Goal: Task Accomplishment & Management: Manage account settings

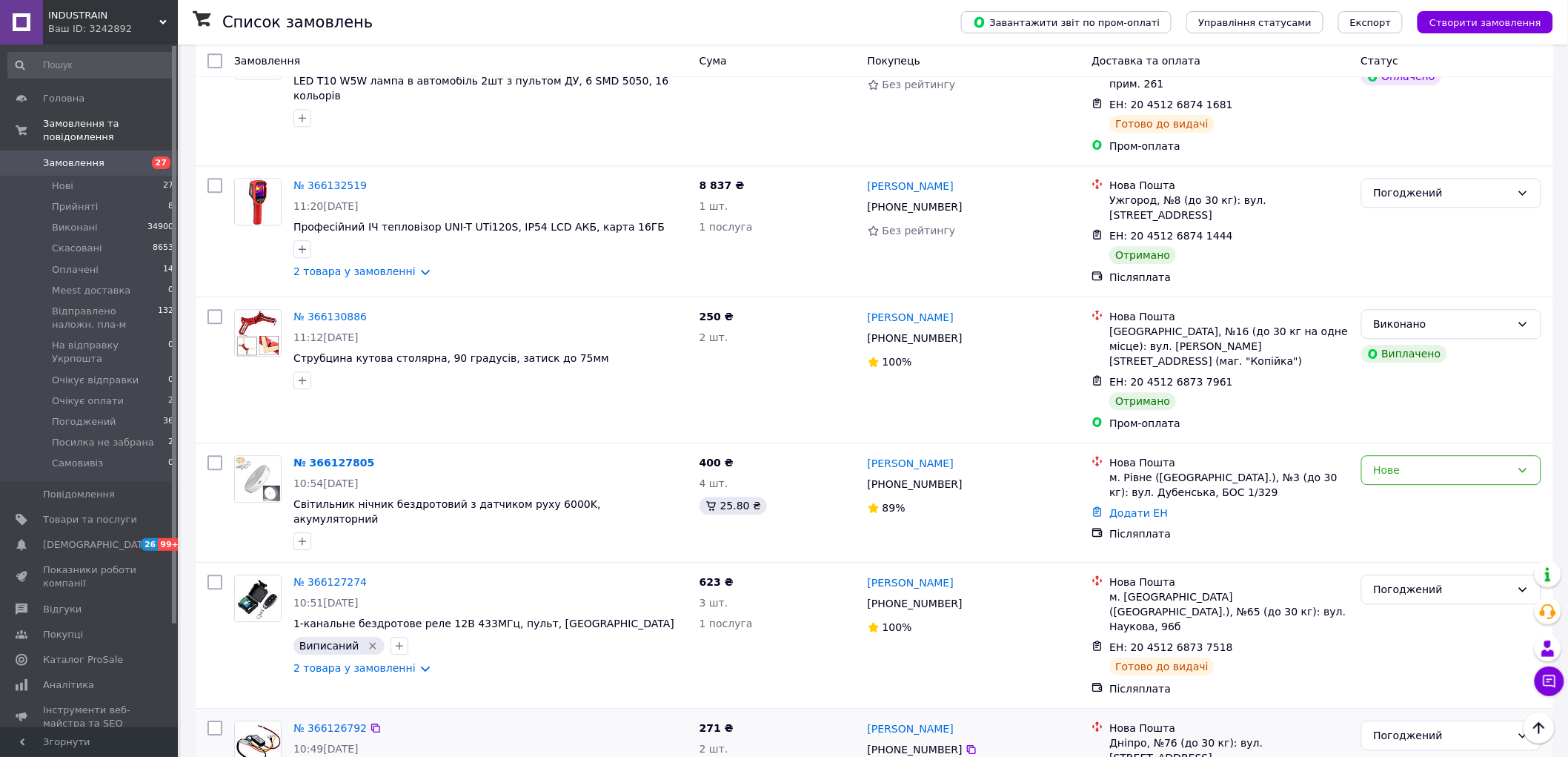
scroll to position [6012, 0]
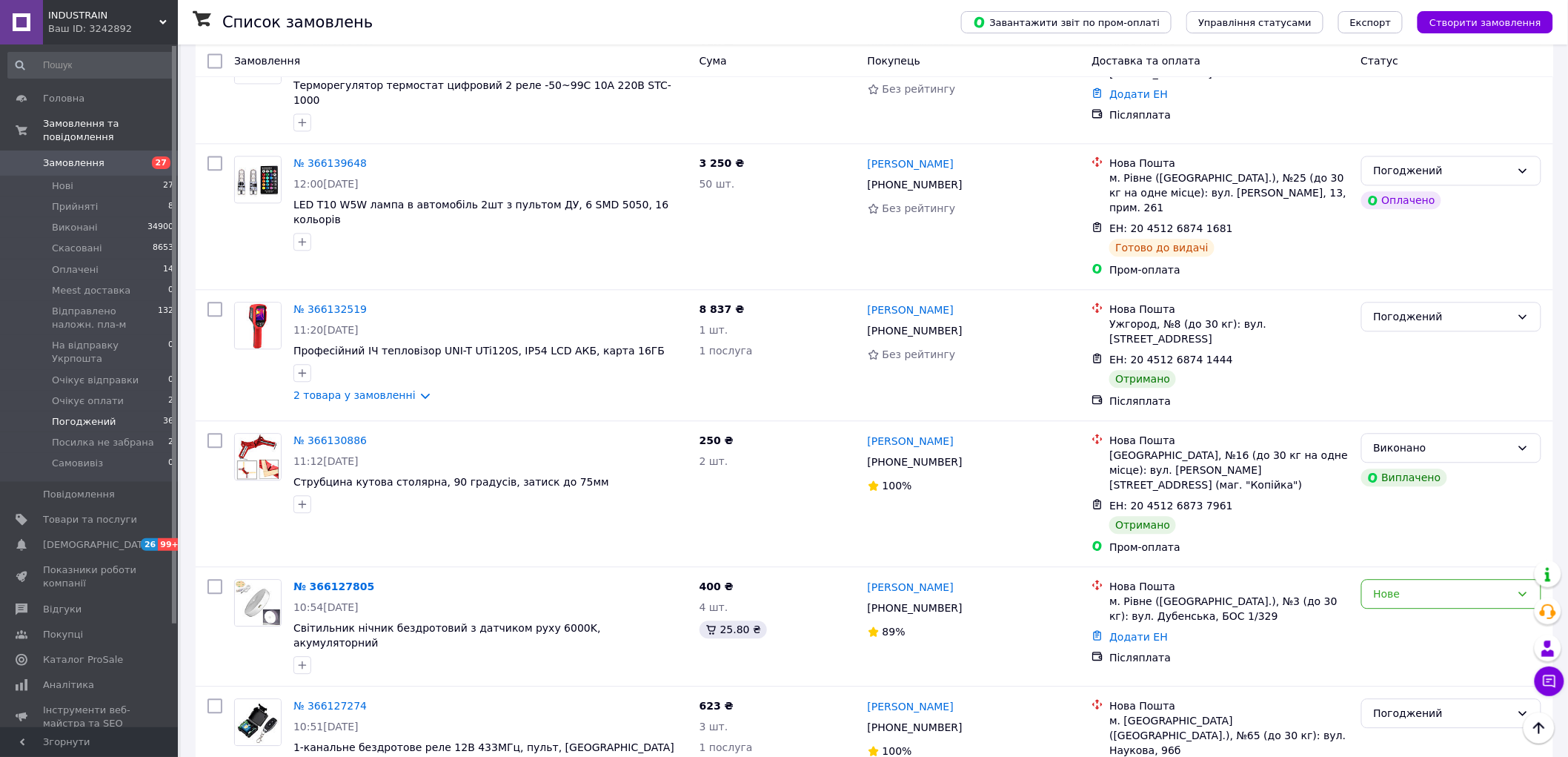
click at [102, 415] on span "Погоджений" at bounding box center [84, 421] width 64 height 13
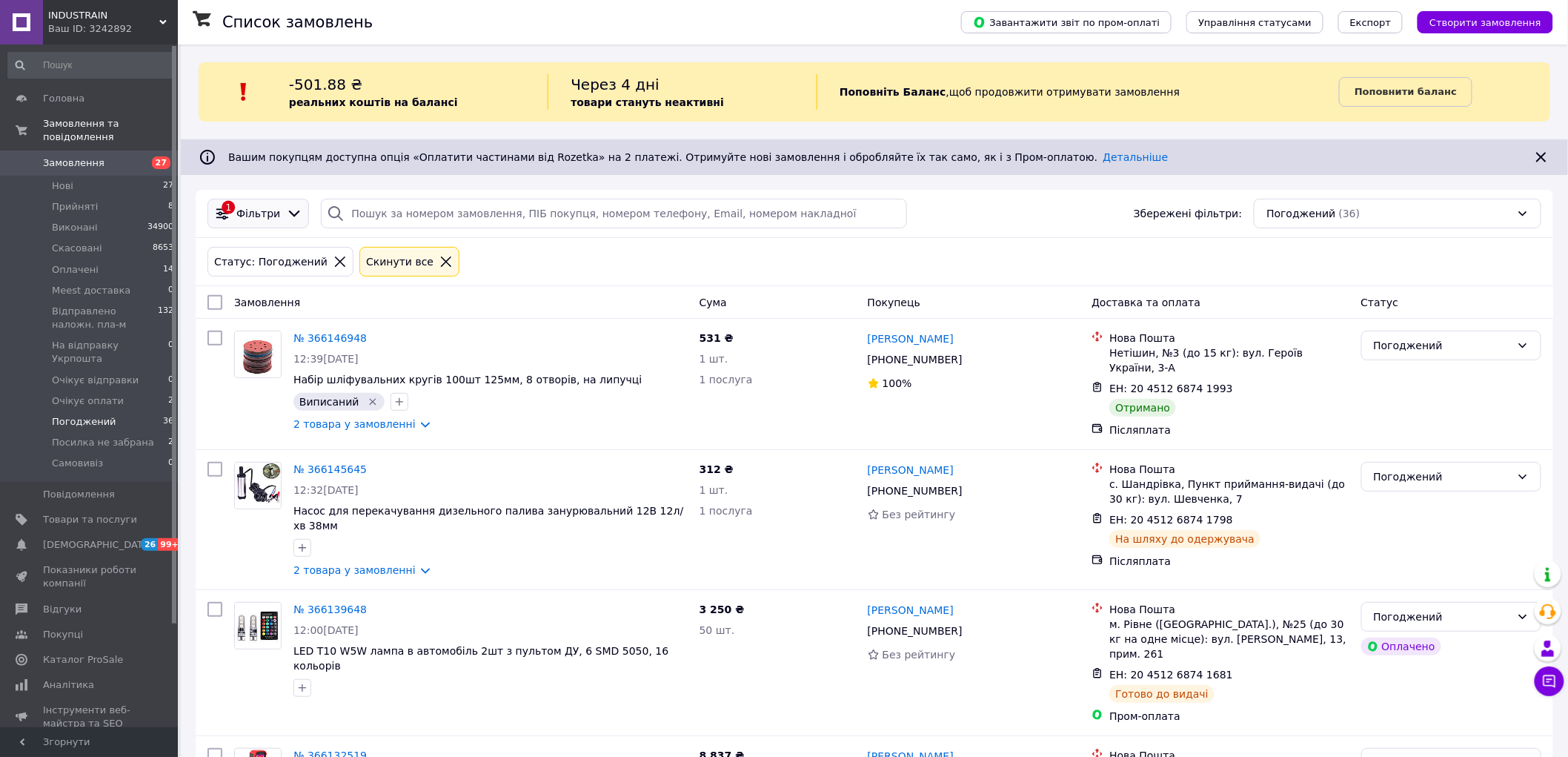
click at [286, 219] on icon at bounding box center [294, 213] width 16 height 16
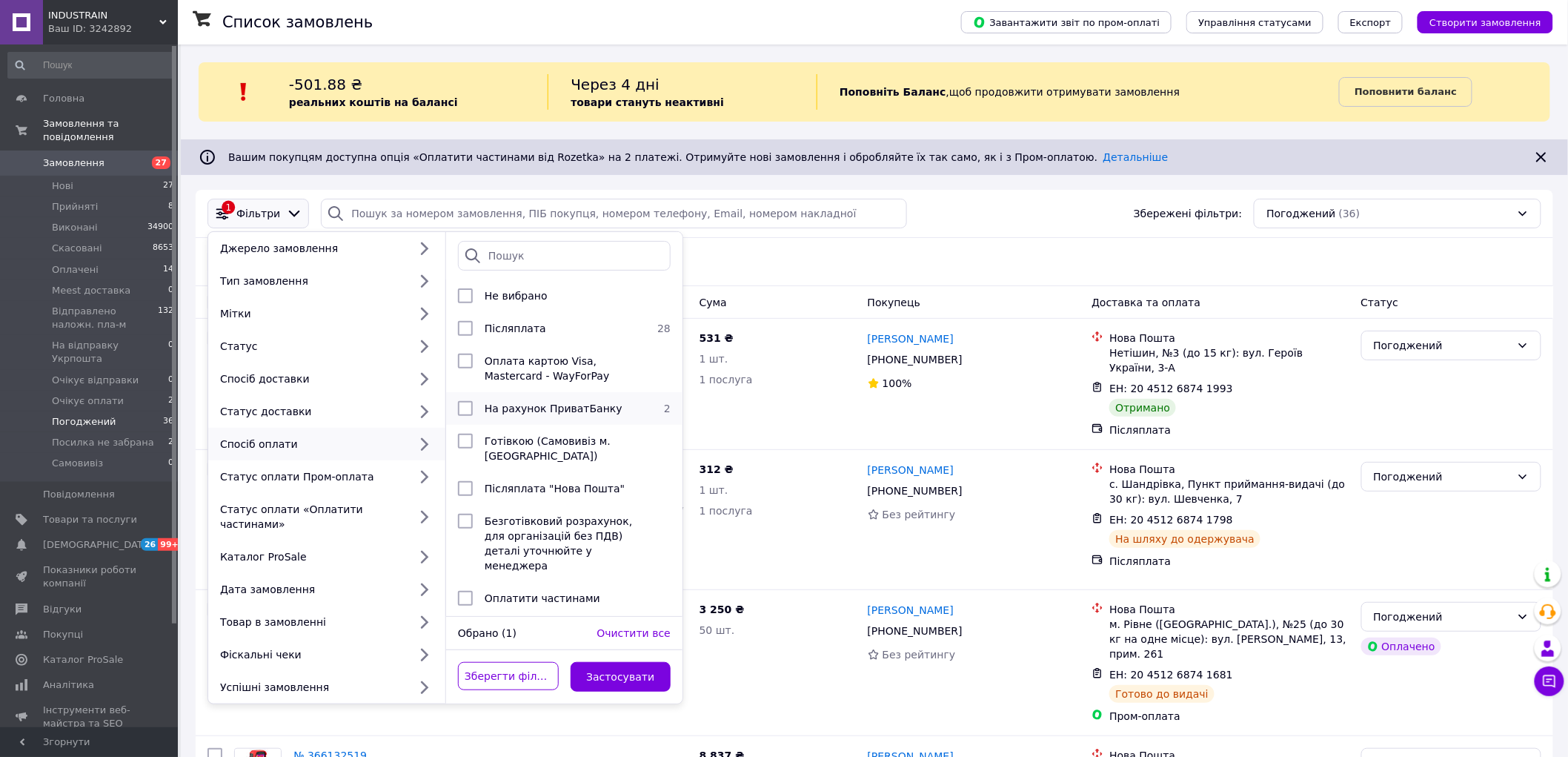
click at [540, 410] on span "На рахунок ПриватБанку" at bounding box center [554, 408] width 138 height 12
checkbox input "true"
click at [632, 665] on button "Застосувати" at bounding box center [621, 677] width 101 height 30
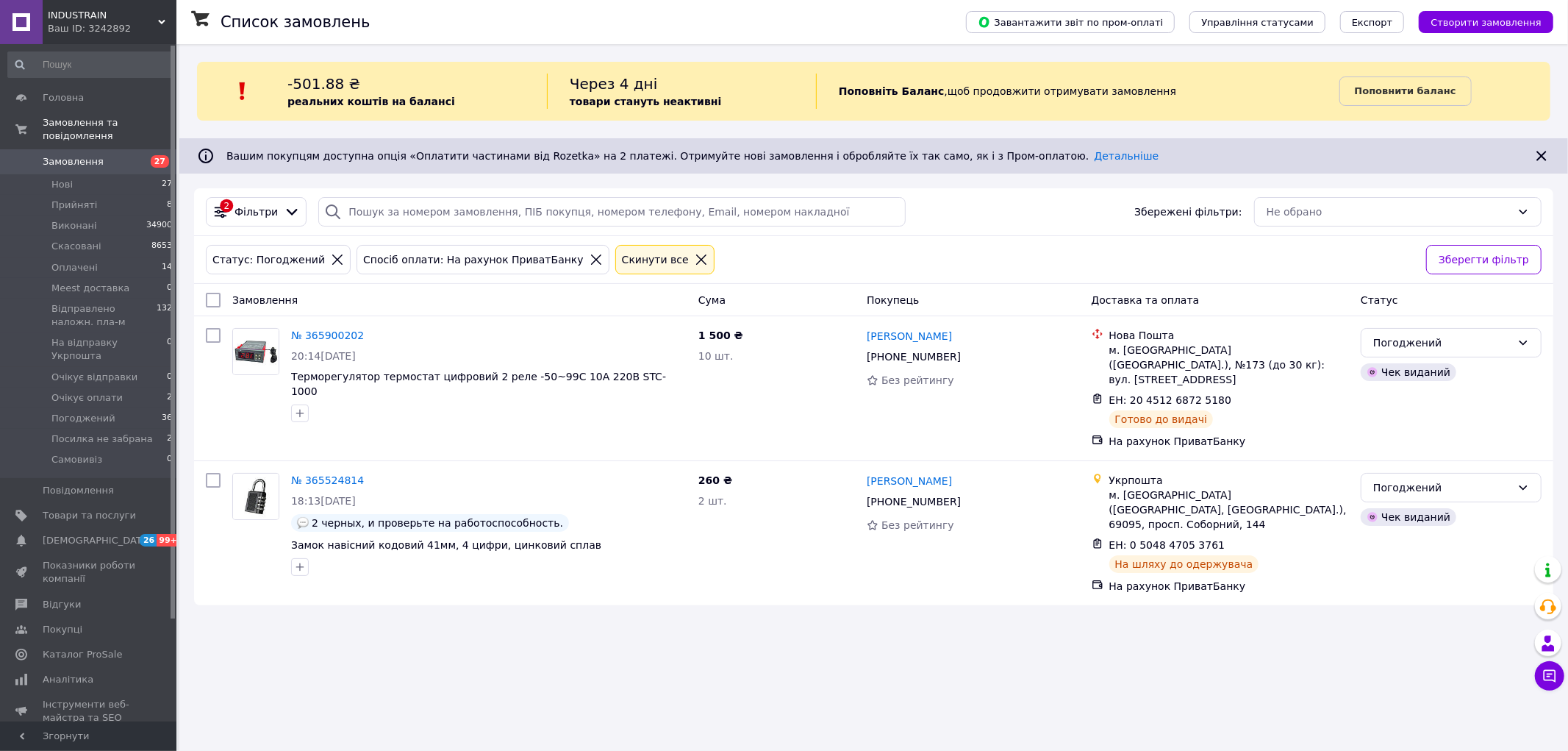
click at [210, 300] on input "checkbox" at bounding box center [212, 300] width 14 height 14
checkbox input "true"
click at [325, 297] on div "Дії для 2 замовлень" at bounding box center [275, 300] width 155 height 25
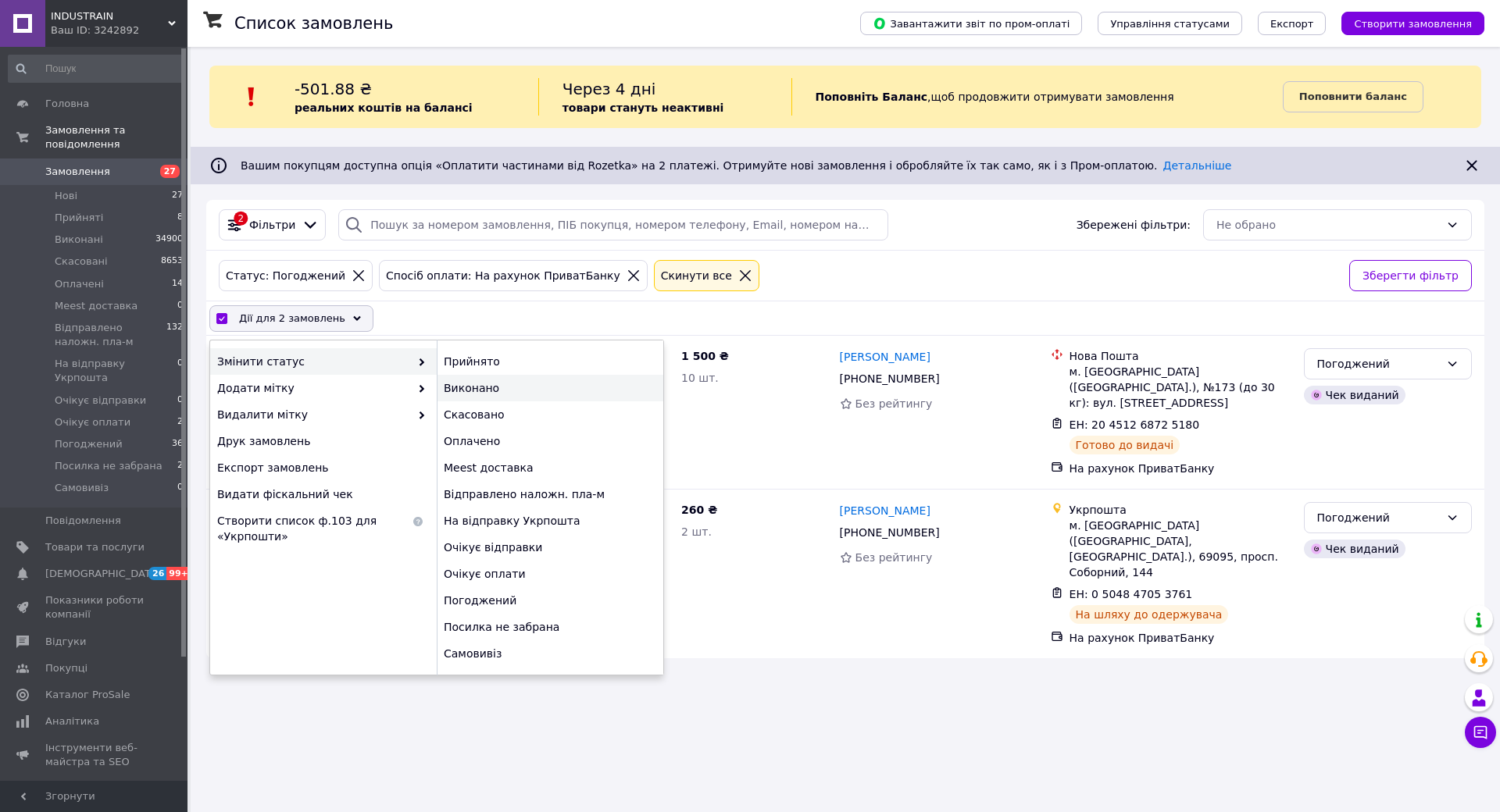
click at [485, 394] on div "Виконано" at bounding box center [550, 387] width 226 height 27
checkbox input "false"
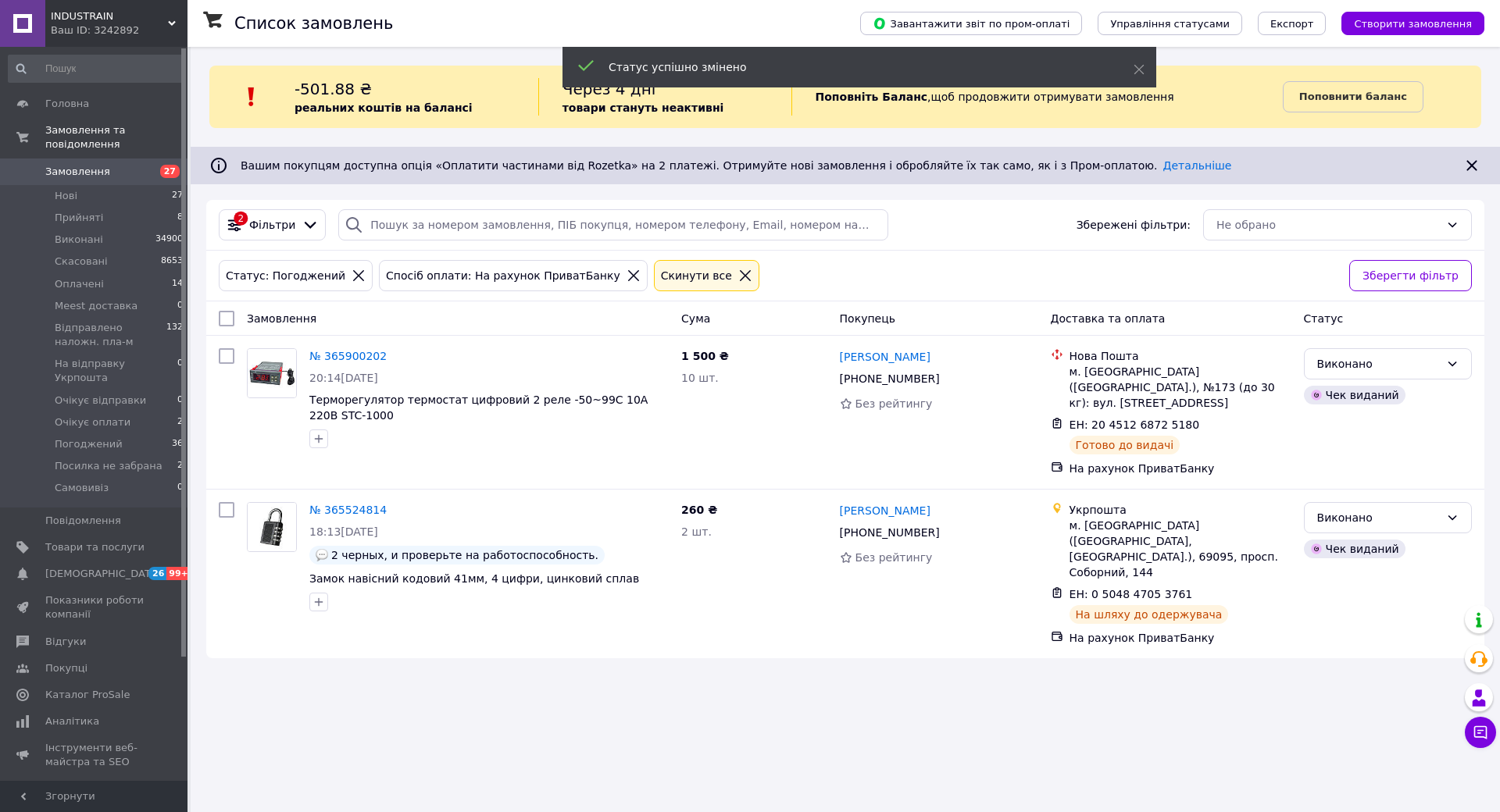
click at [626, 276] on icon at bounding box center [633, 275] width 14 height 14
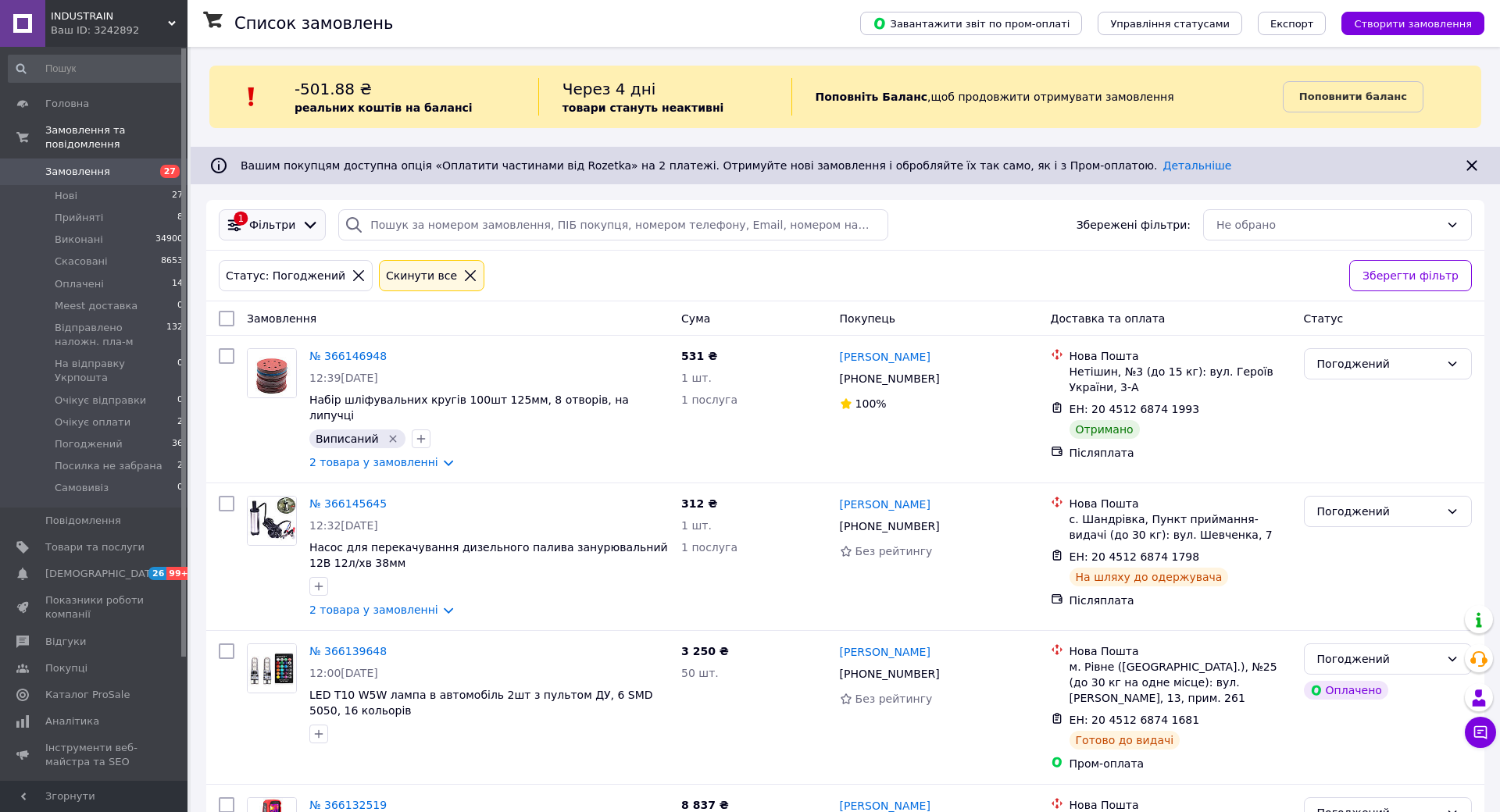
click at [307, 229] on icon at bounding box center [310, 224] width 17 height 17
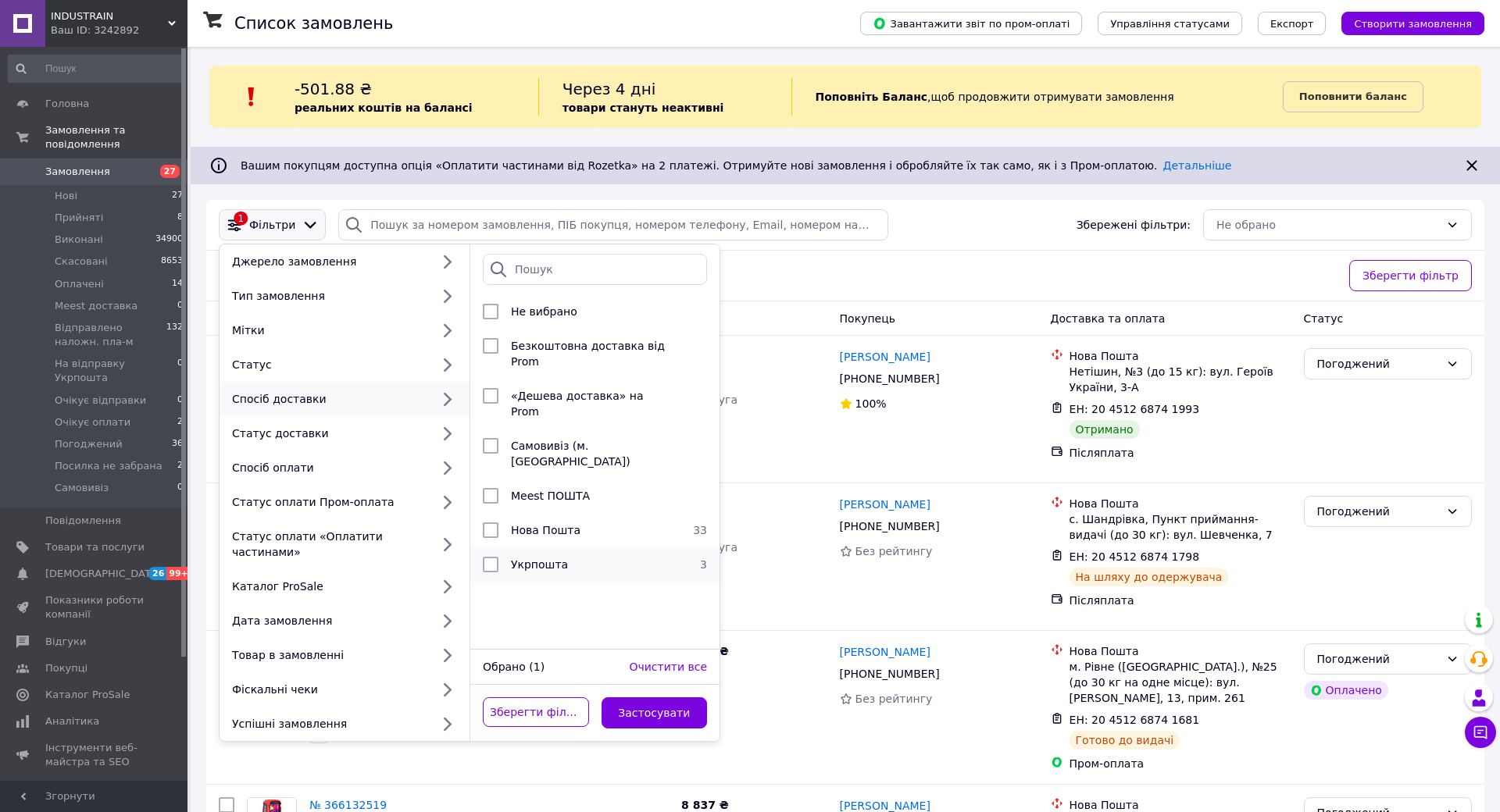
click at [563, 557] on div "Укрпошта" at bounding box center [592, 564] width 176 height 15
checkbox input "true"
click at [658, 702] on button "Застосувати" at bounding box center [654, 713] width 106 height 31
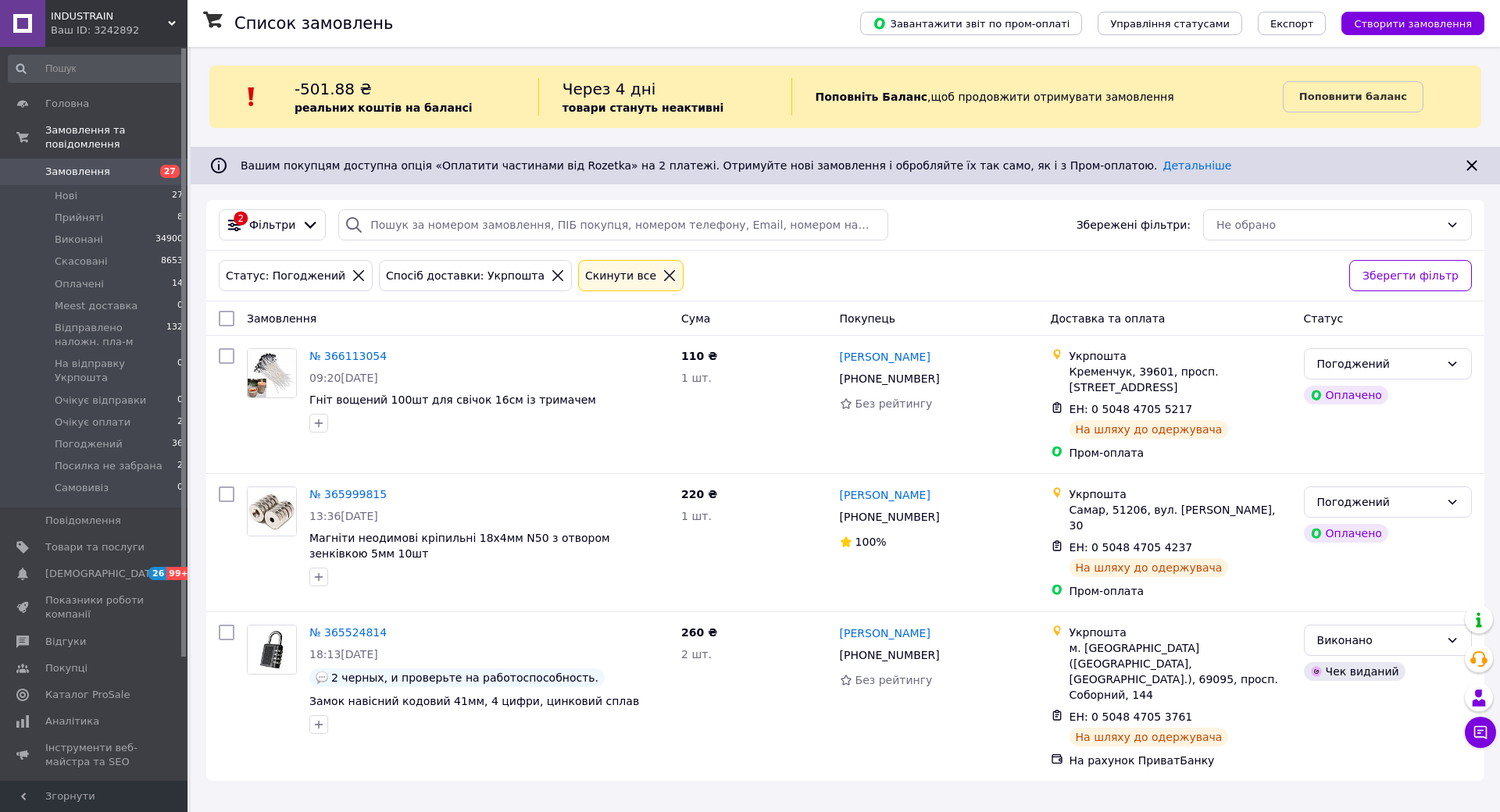
click at [552, 275] on icon at bounding box center [558, 276] width 11 height 11
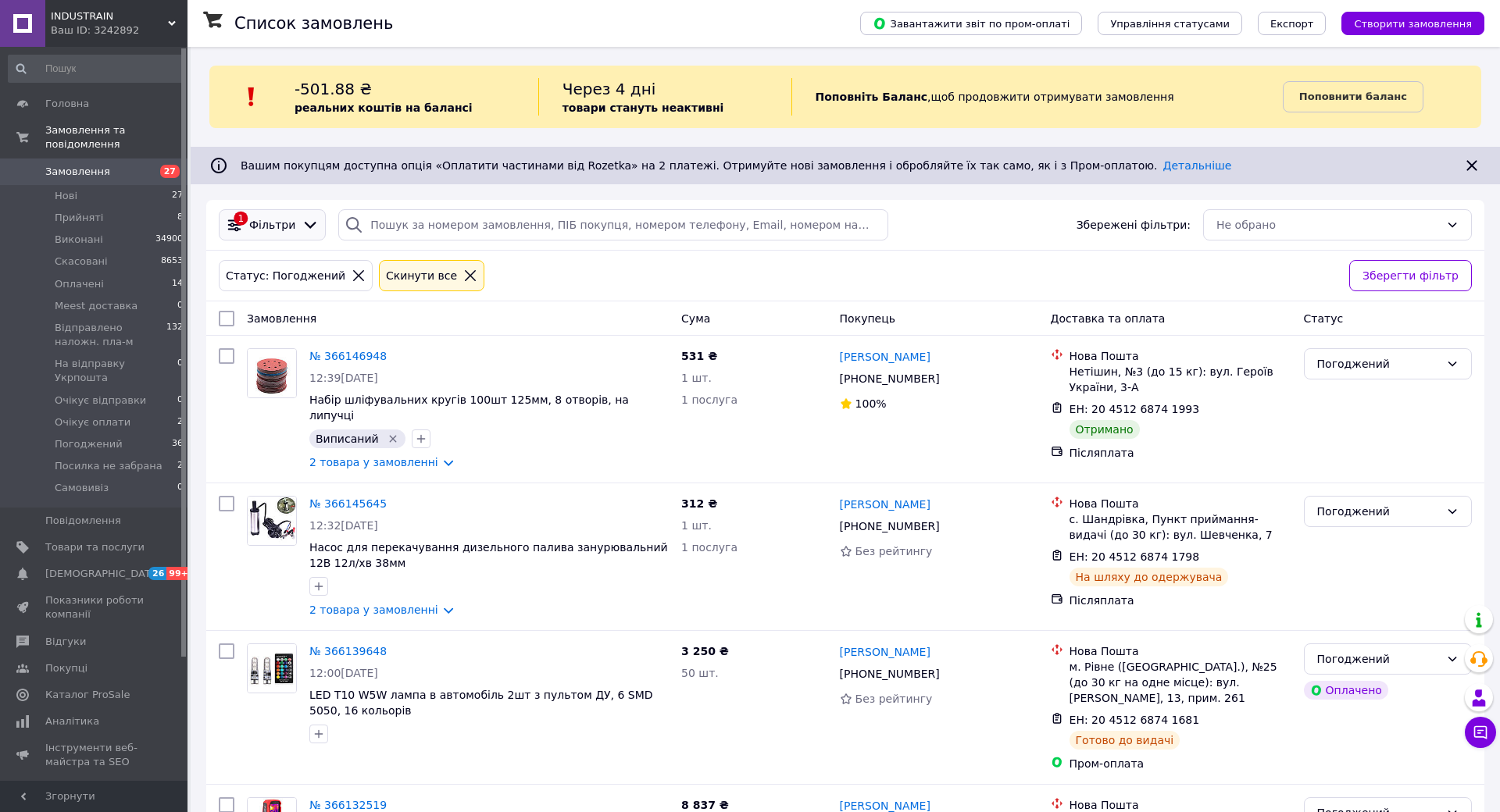
click at [301, 222] on icon at bounding box center [310, 224] width 17 height 17
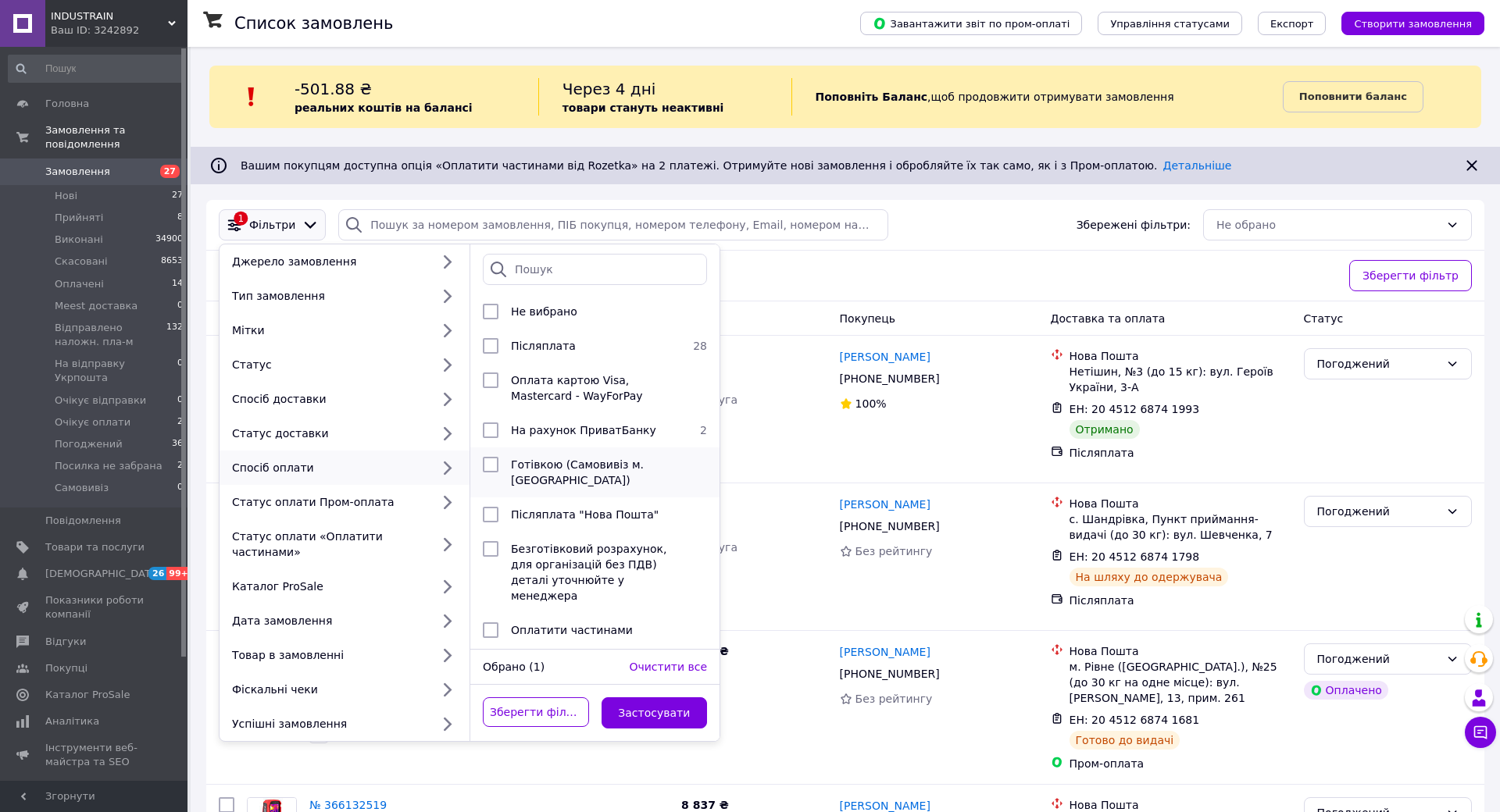
scroll to position [102, 0]
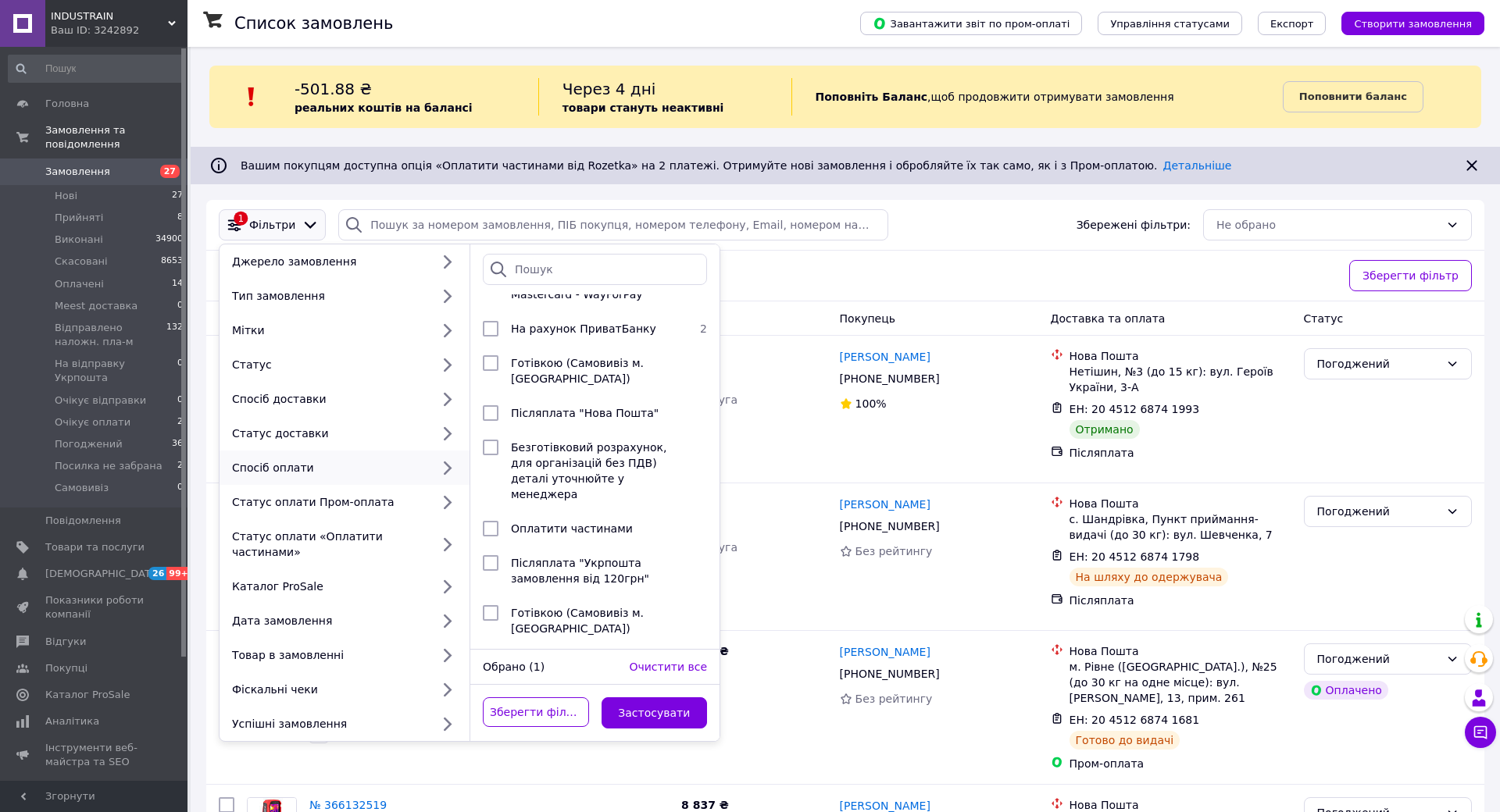
click at [858, 281] on div "Статус: Погоджений Cкинути все" at bounding box center [778, 276] width 1124 height 38
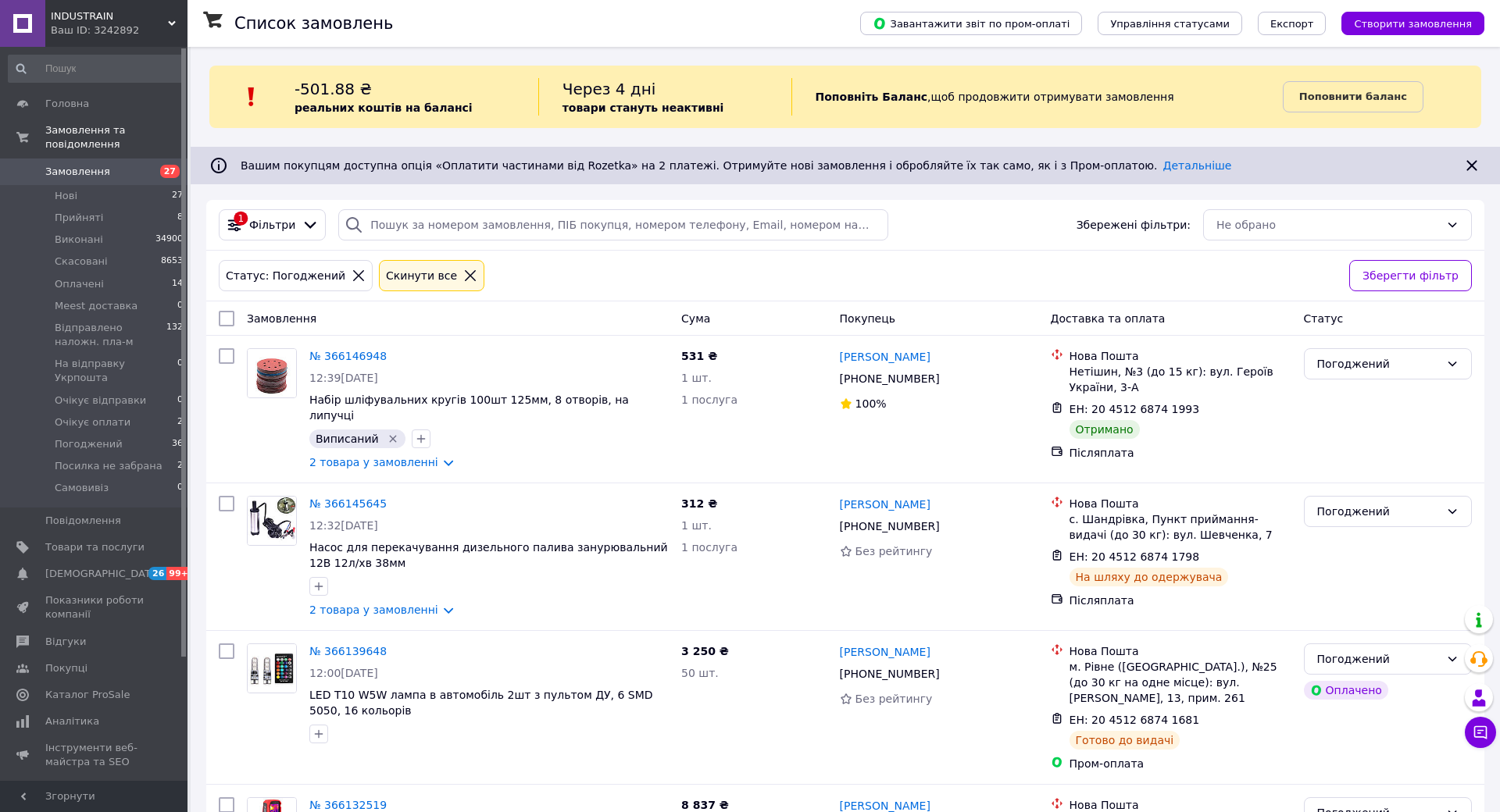
click at [226, 317] on input "checkbox" at bounding box center [226, 318] width 15 height 15
checkbox input "true"
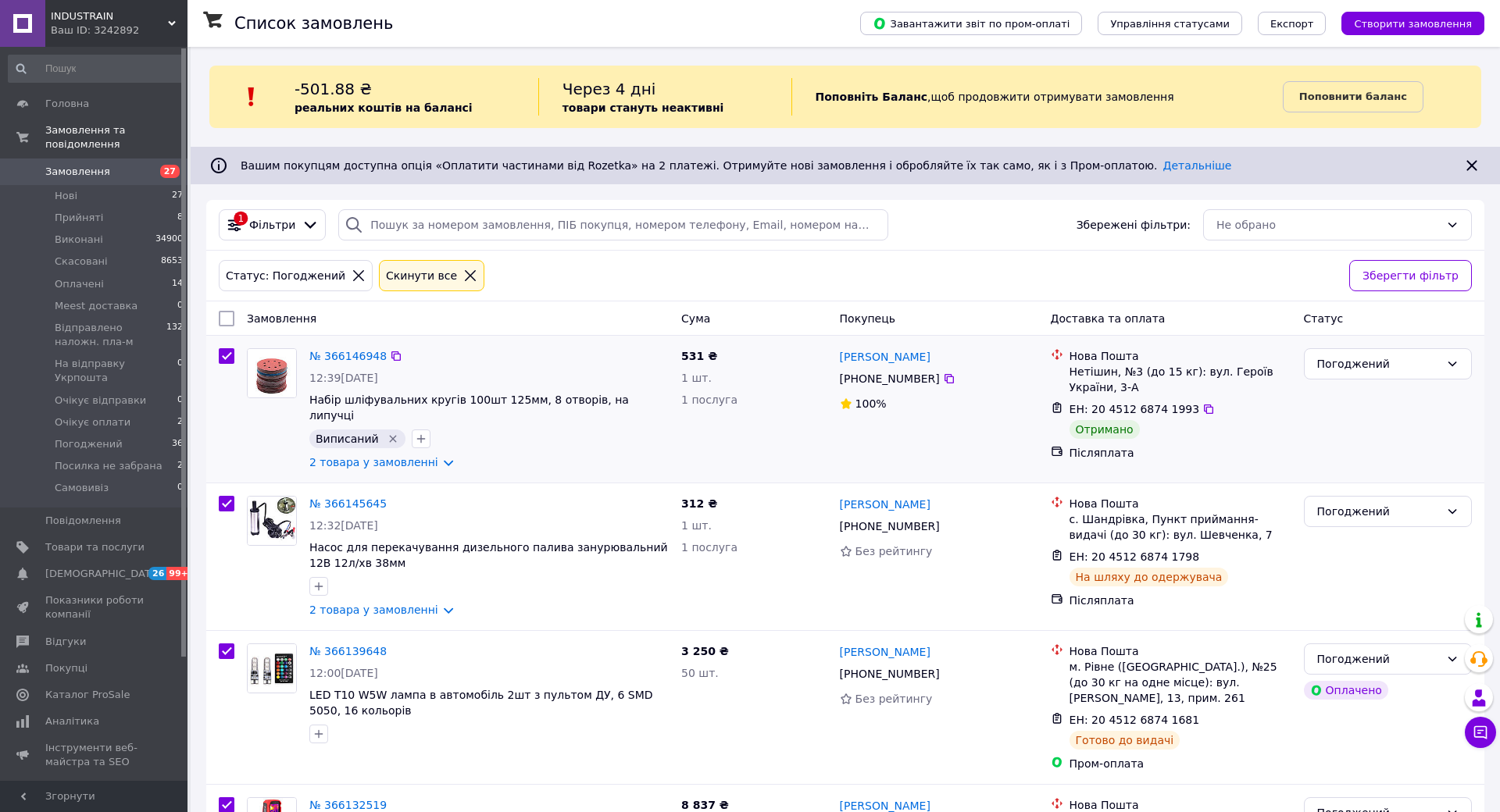
checkbox input "true"
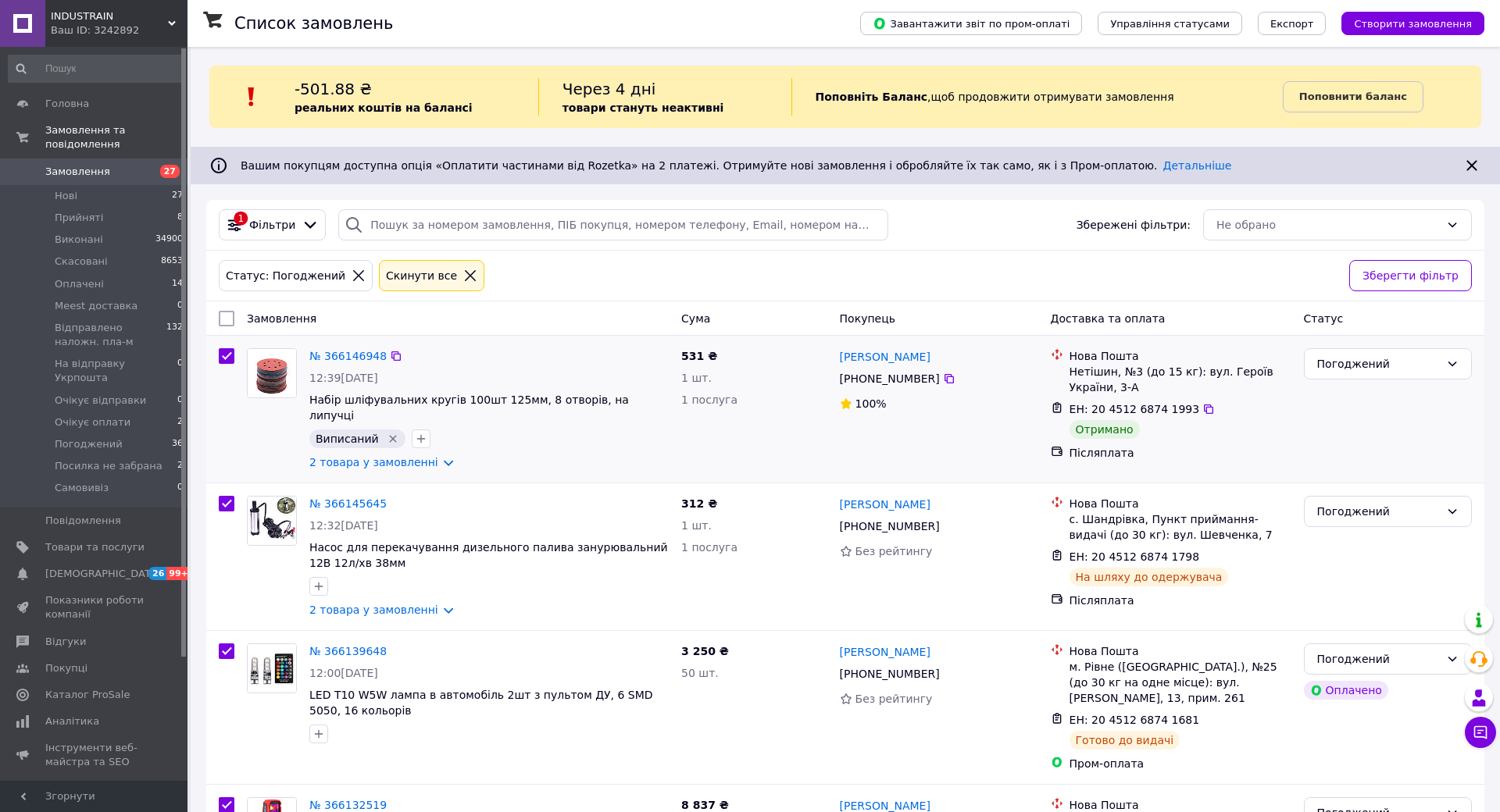
checkbox input "true"
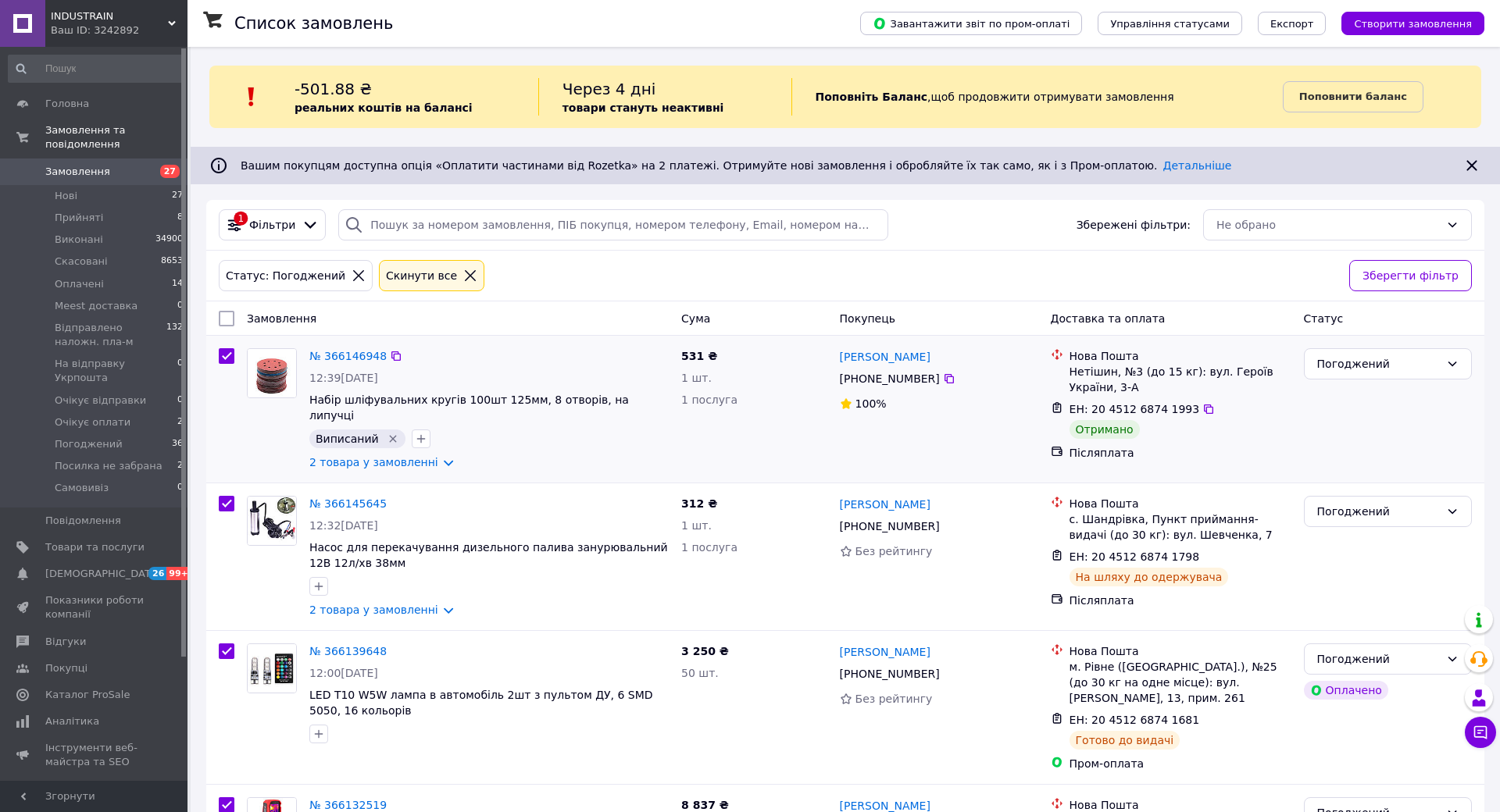
checkbox input "true"
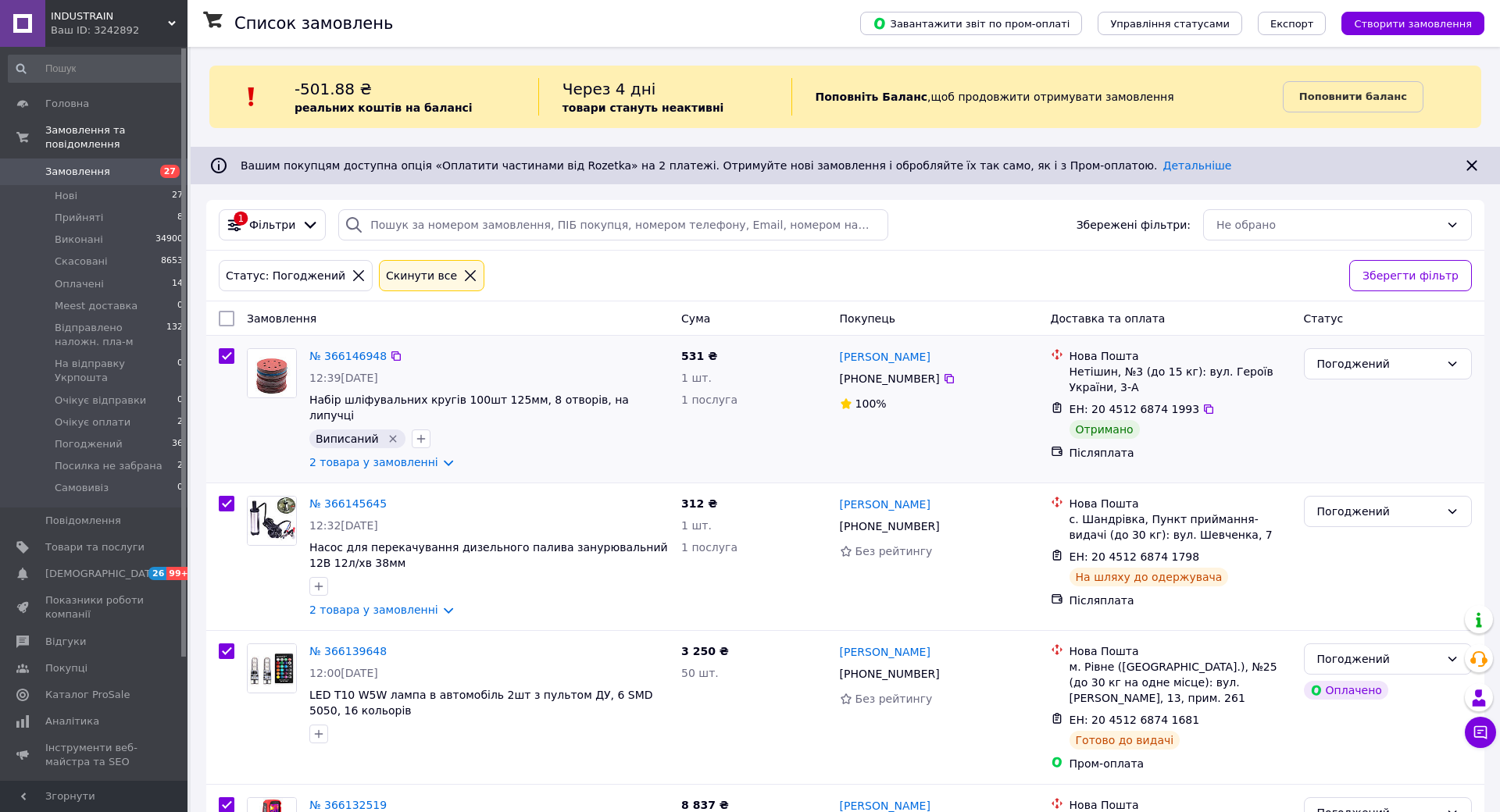
checkbox input "true"
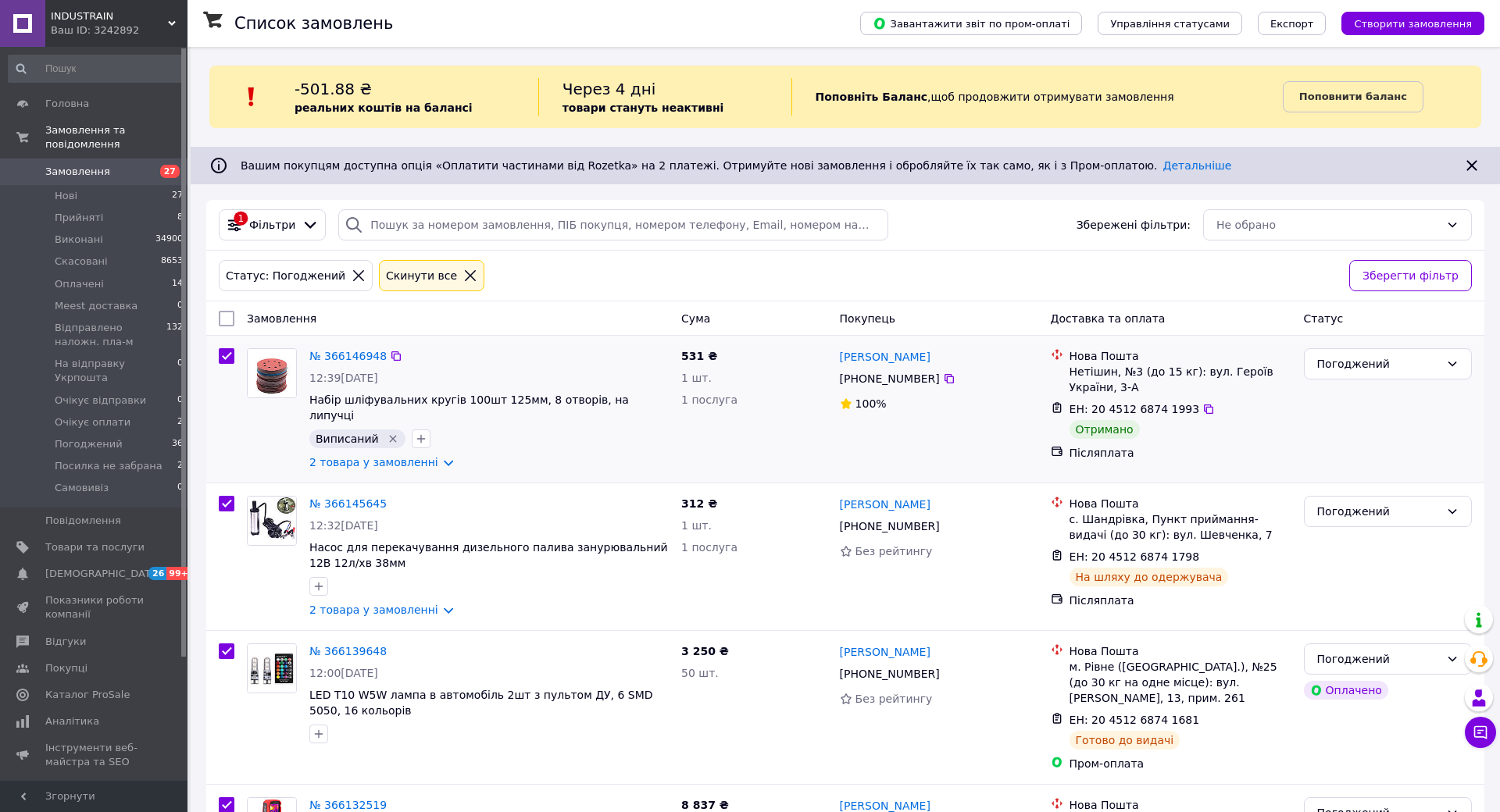
checkbox input "true"
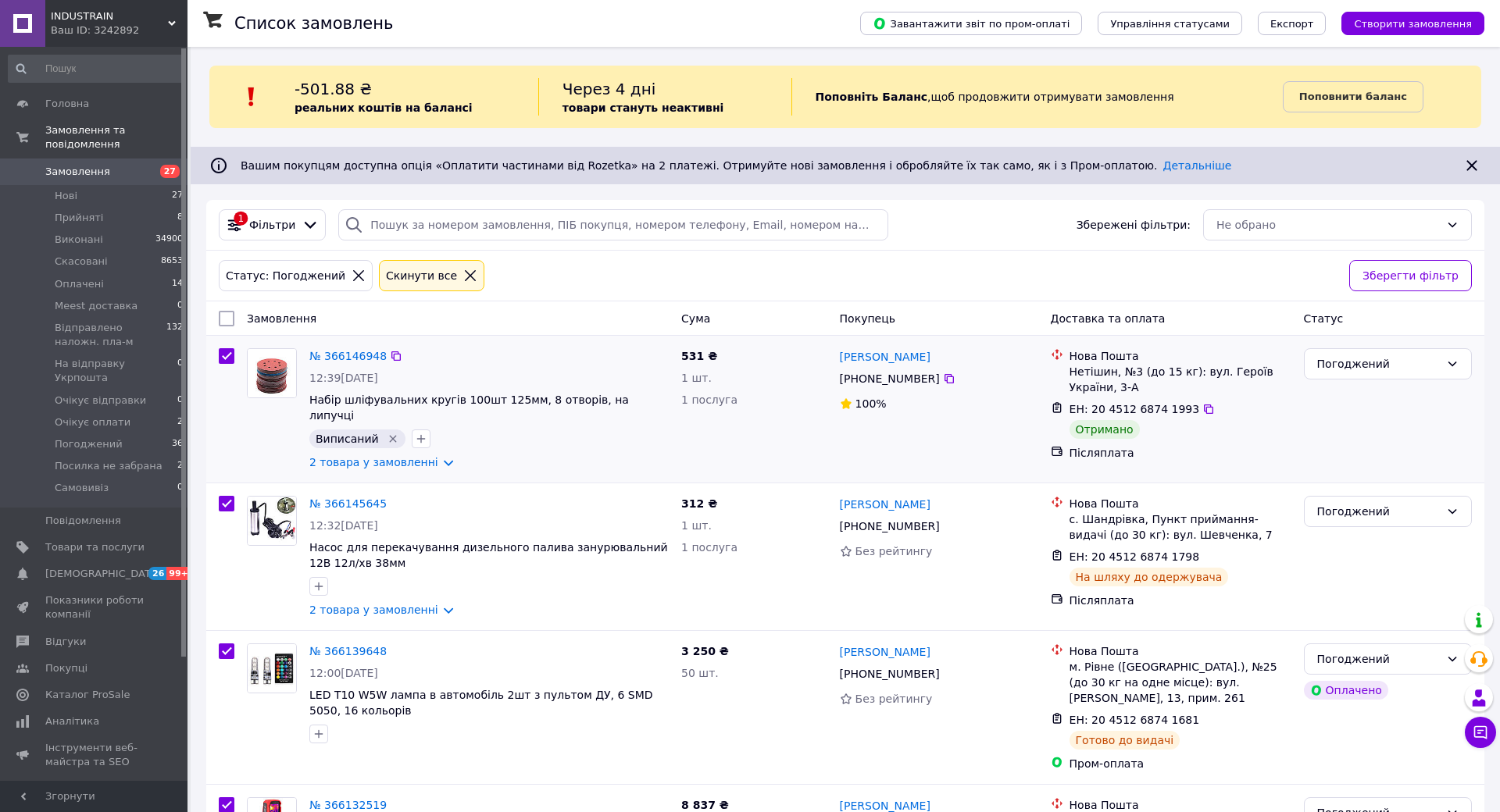
checkbox input "true"
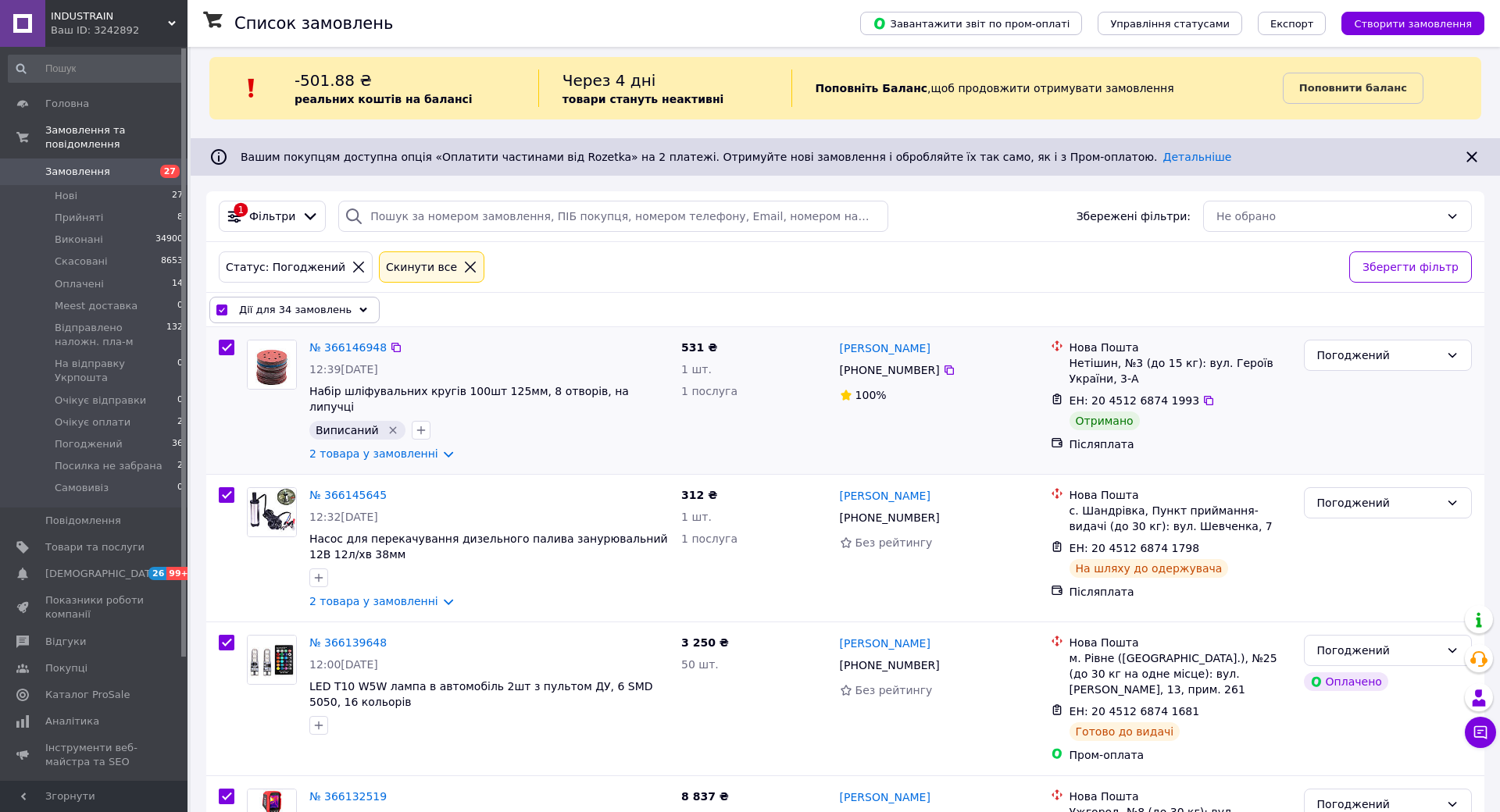
scroll to position [0, 0]
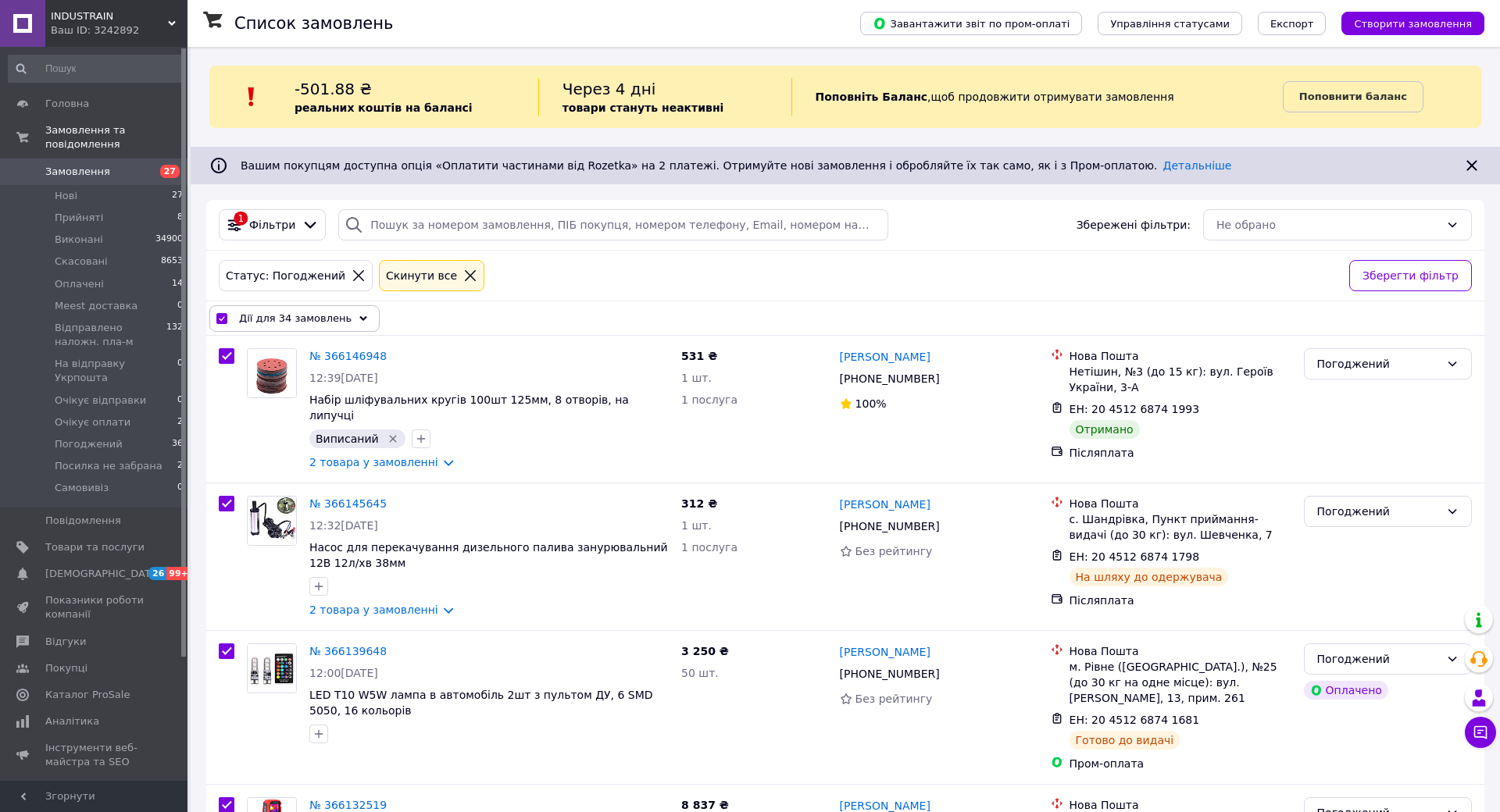
click at [338, 321] on div "Дії для 34 замовлень" at bounding box center [294, 318] width 170 height 27
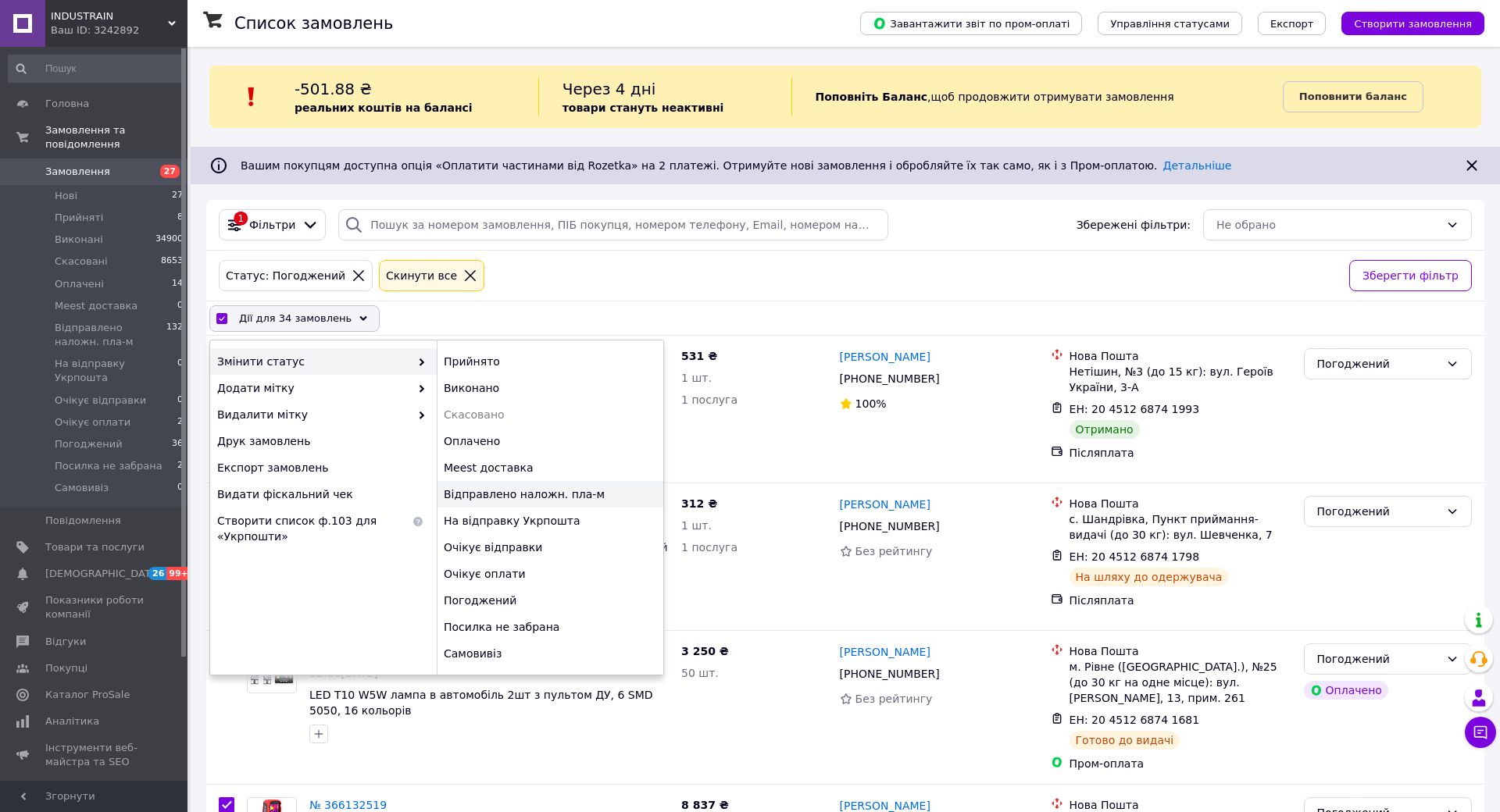
click at [547, 495] on div "Відправлено наложн. пла-м" at bounding box center [550, 494] width 226 height 27
checkbox input "false"
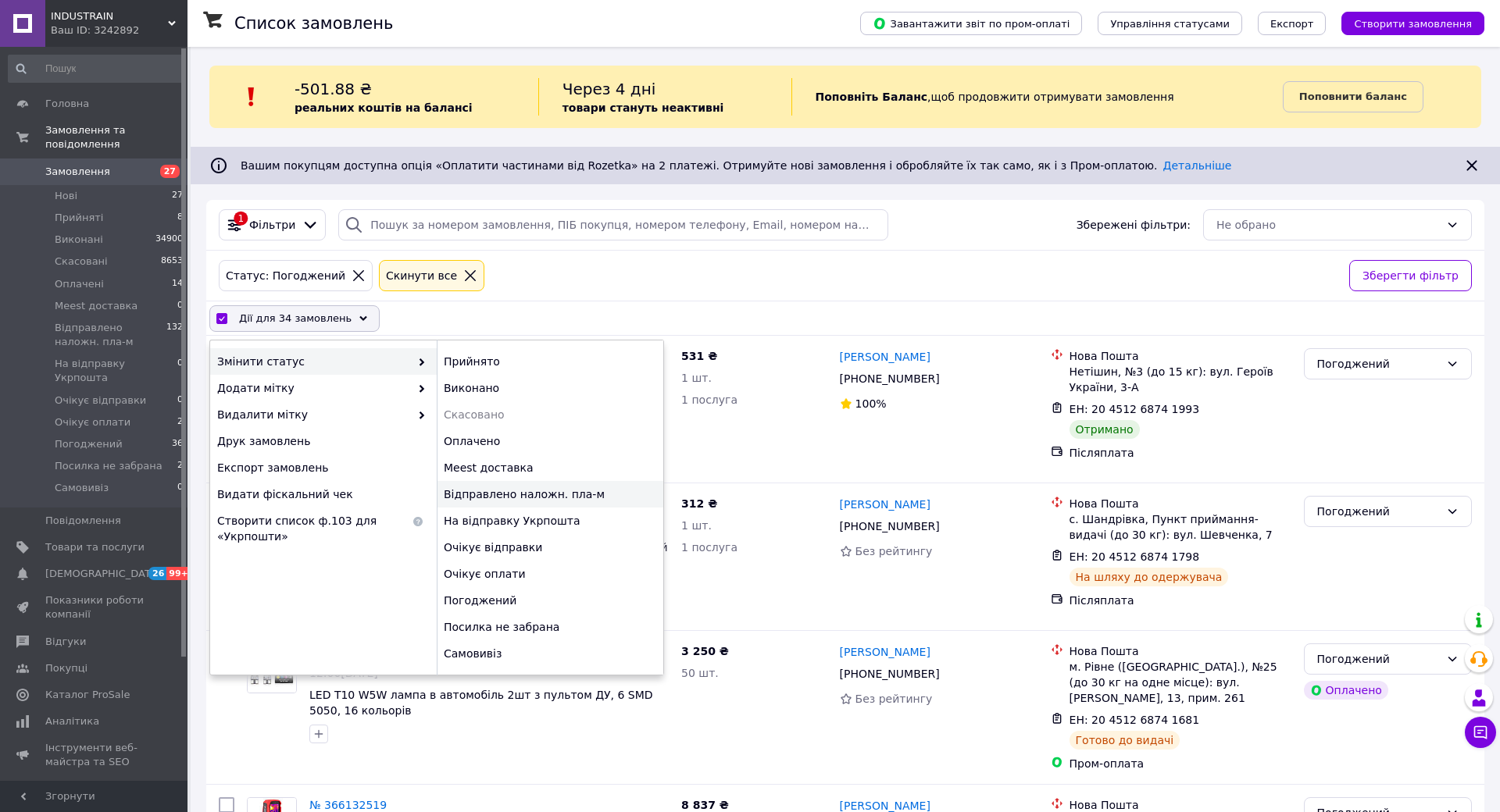
checkbox input "false"
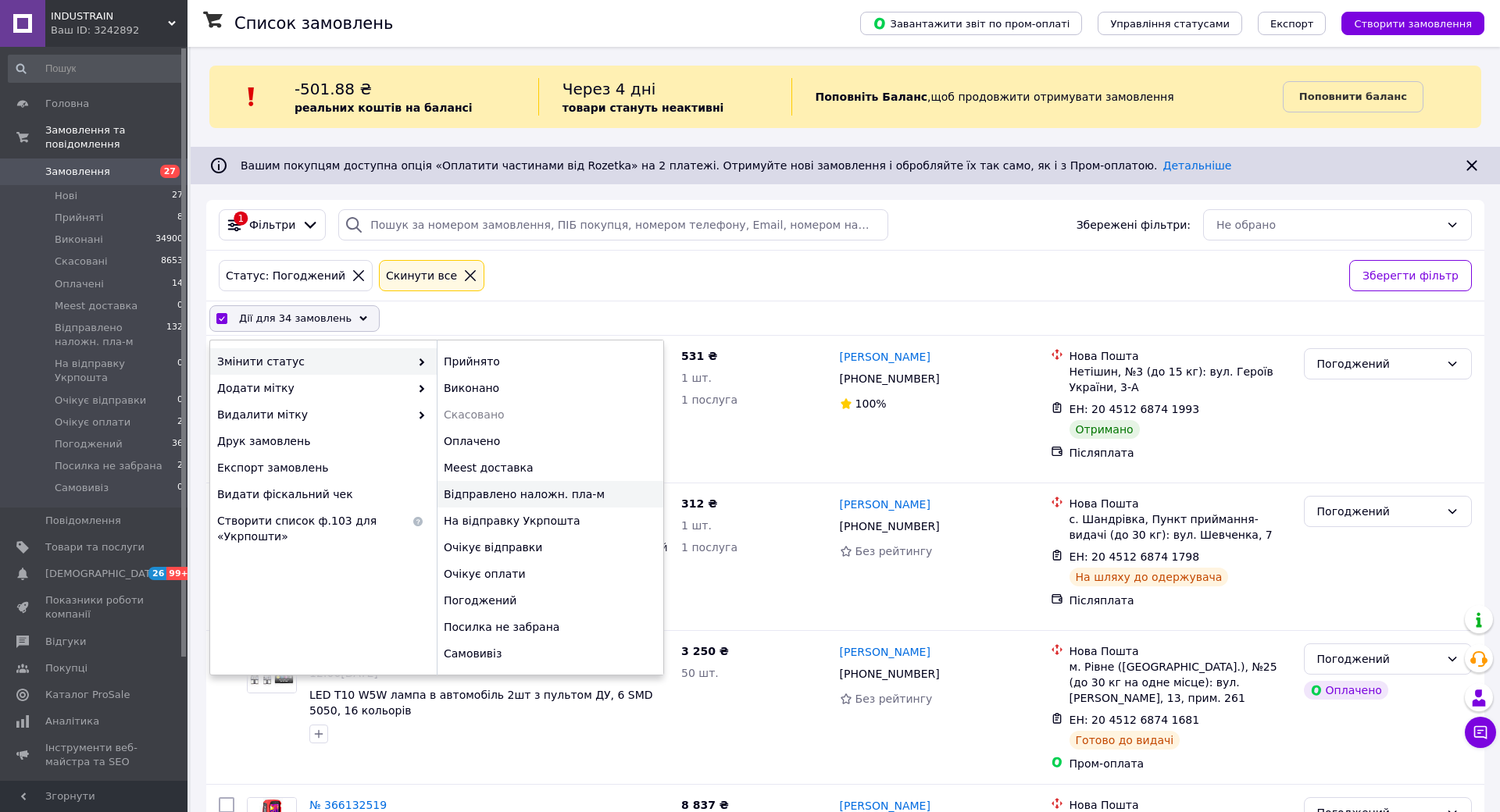
checkbox input "false"
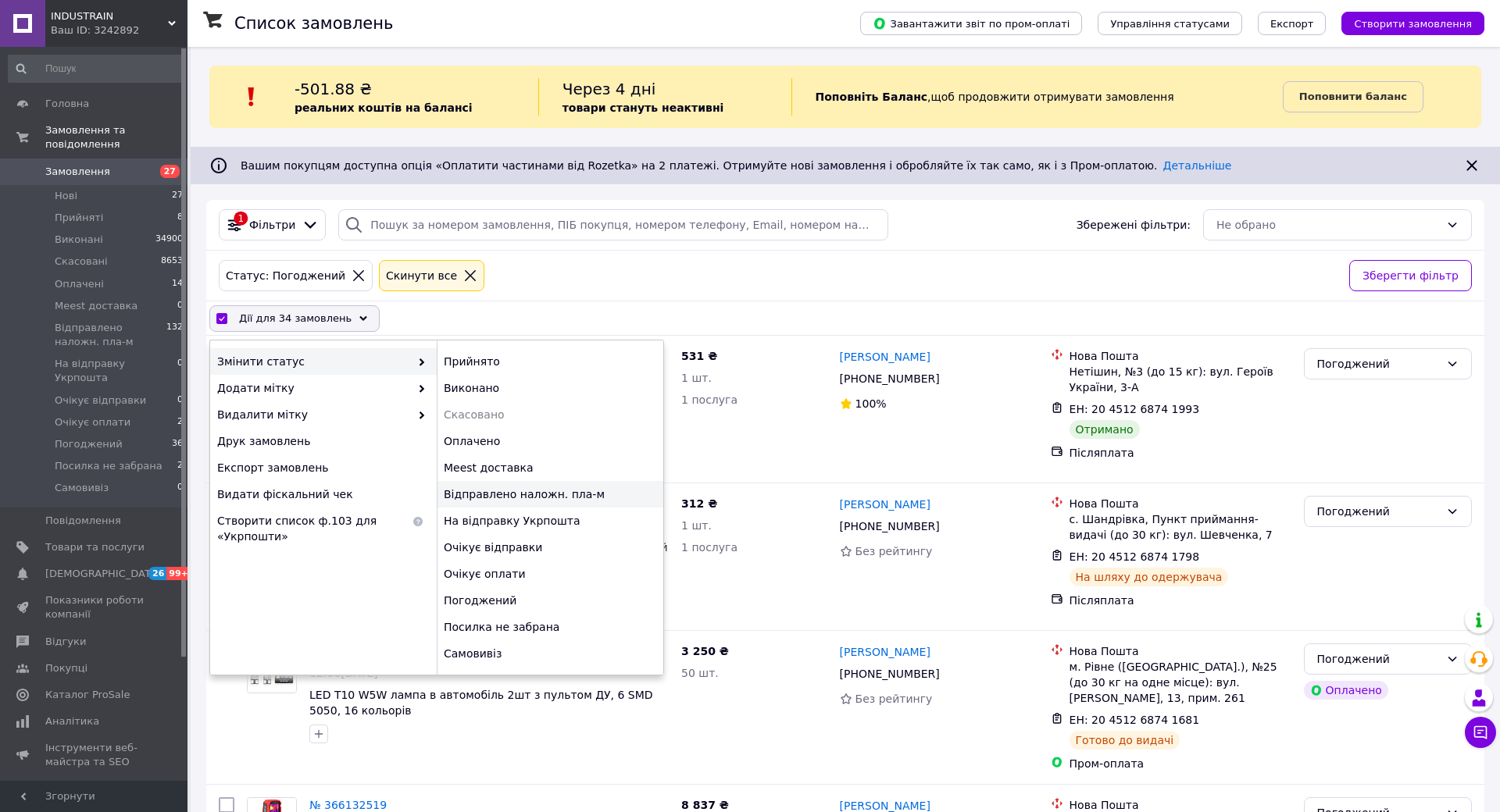
checkbox input "false"
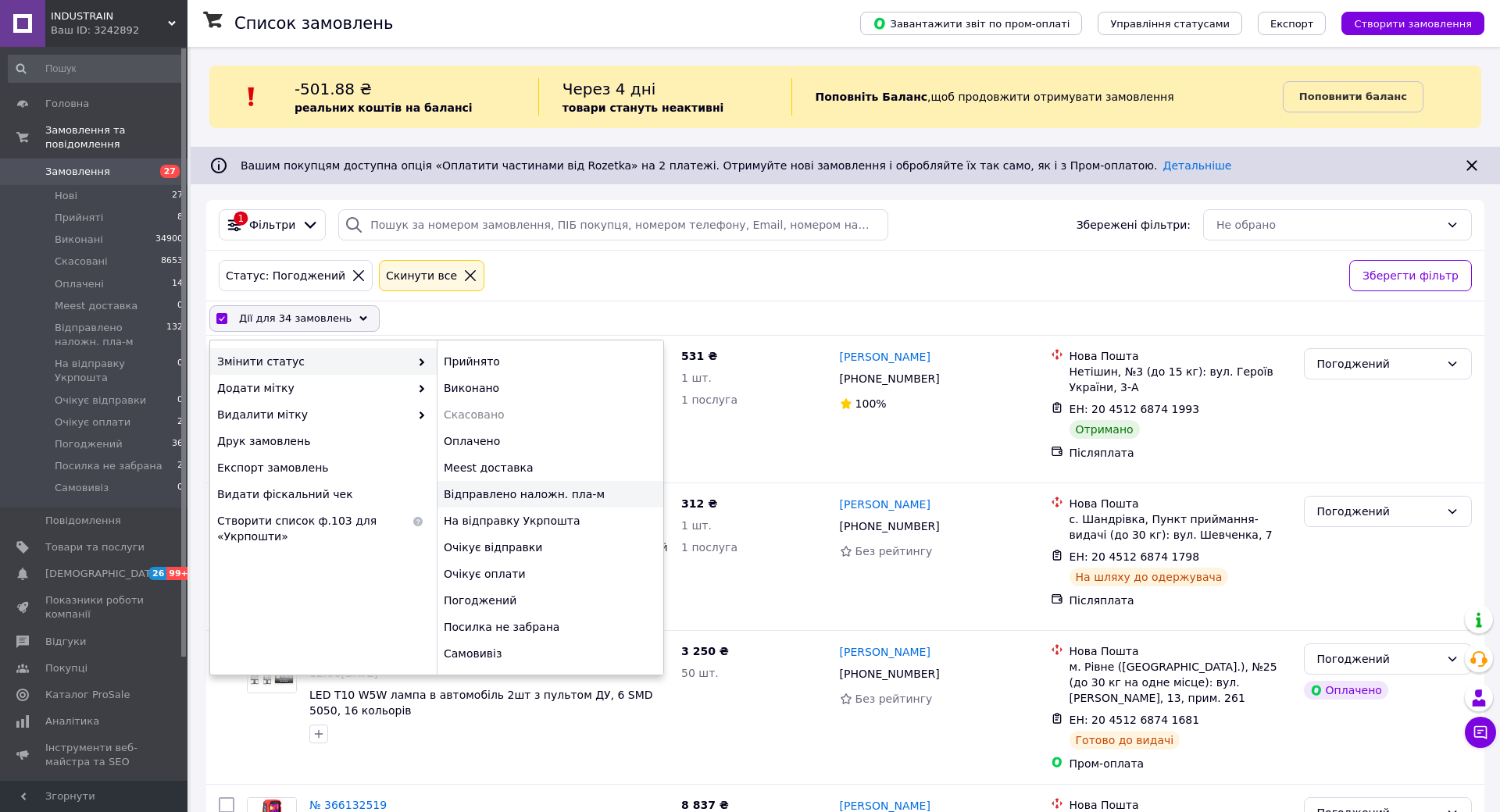
checkbox input "false"
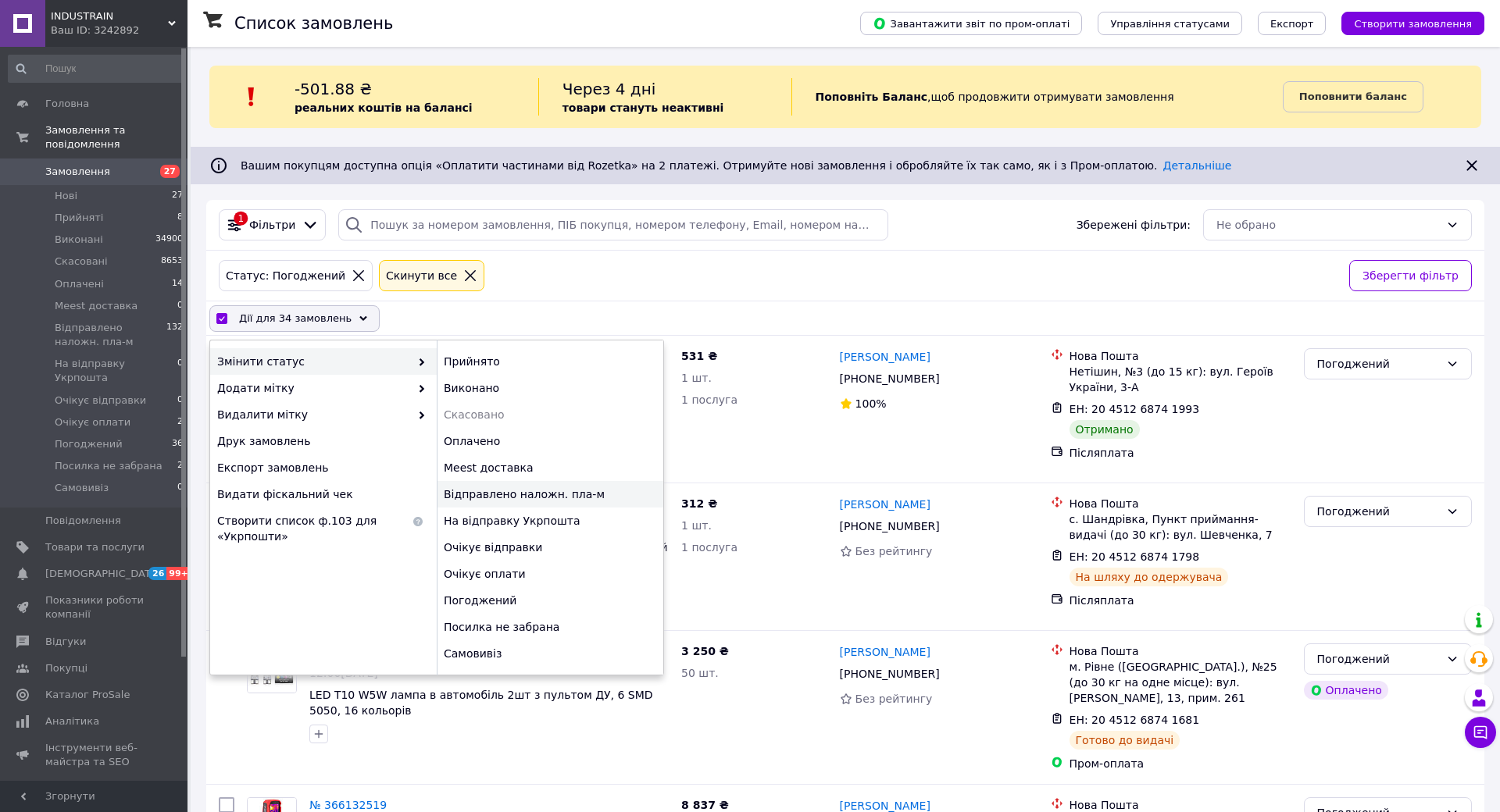
checkbox input "false"
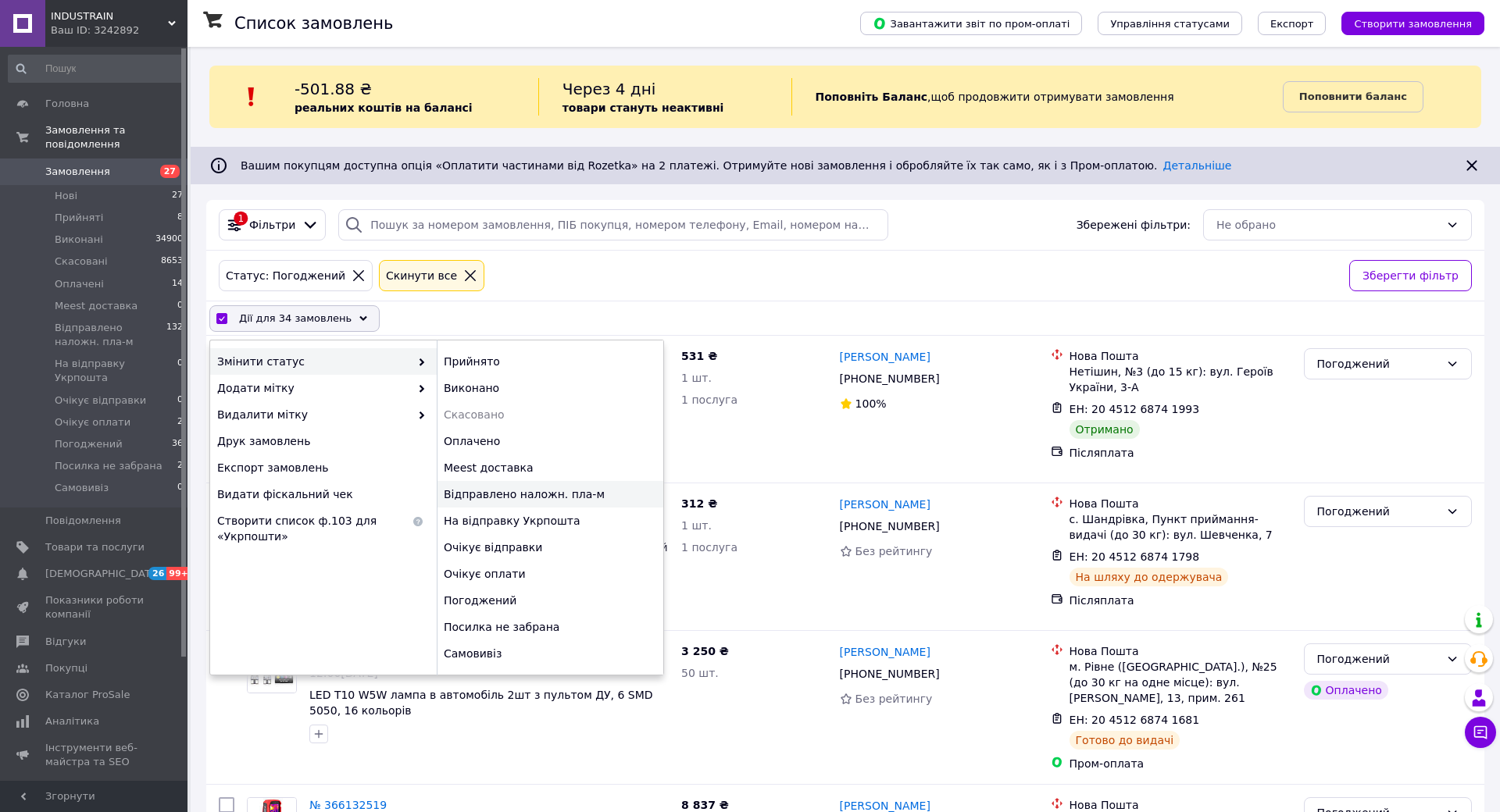
checkbox input "false"
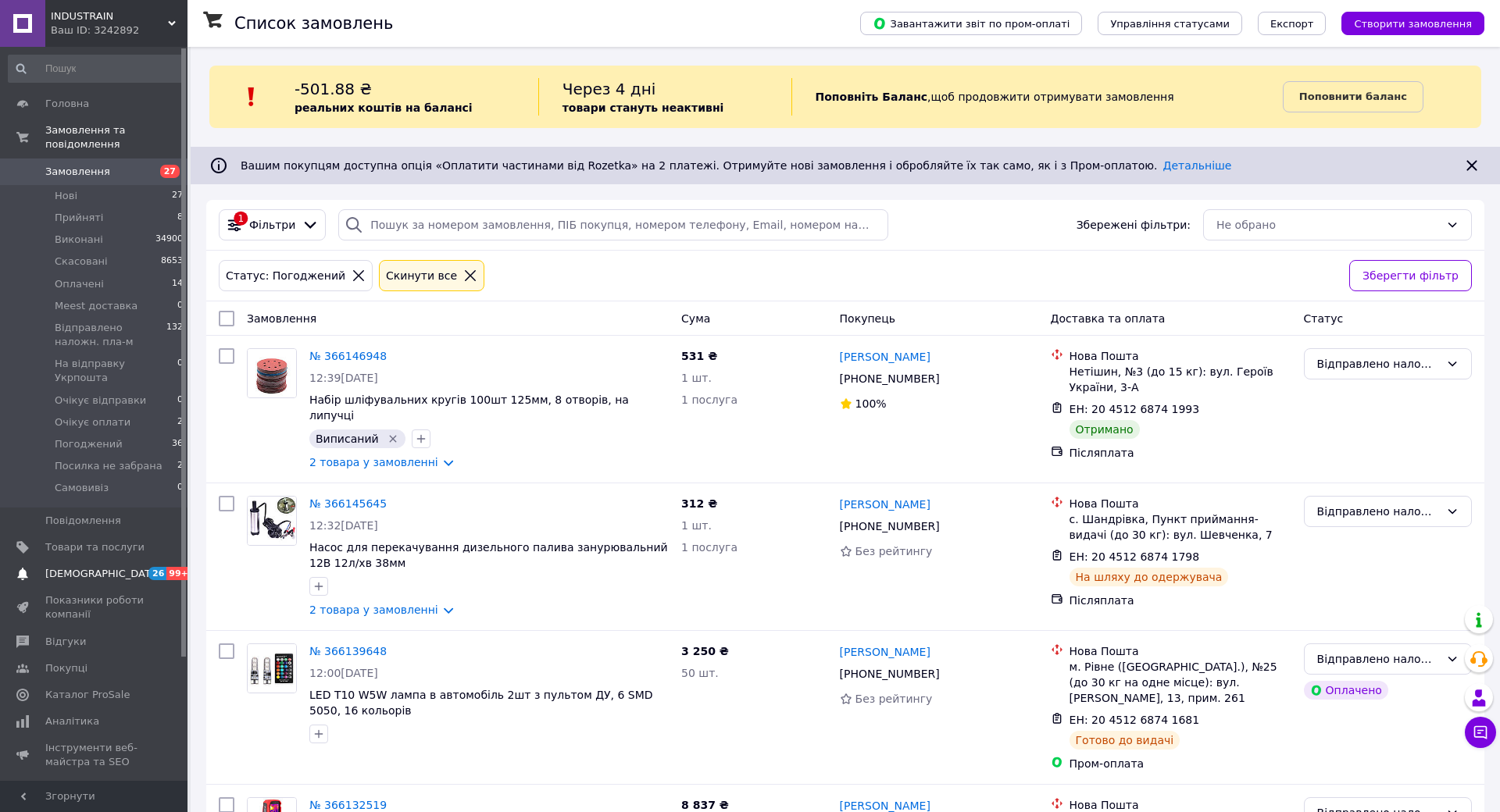
click at [88, 567] on span "[DEMOGRAPHIC_DATA]" at bounding box center [102, 574] width 115 height 14
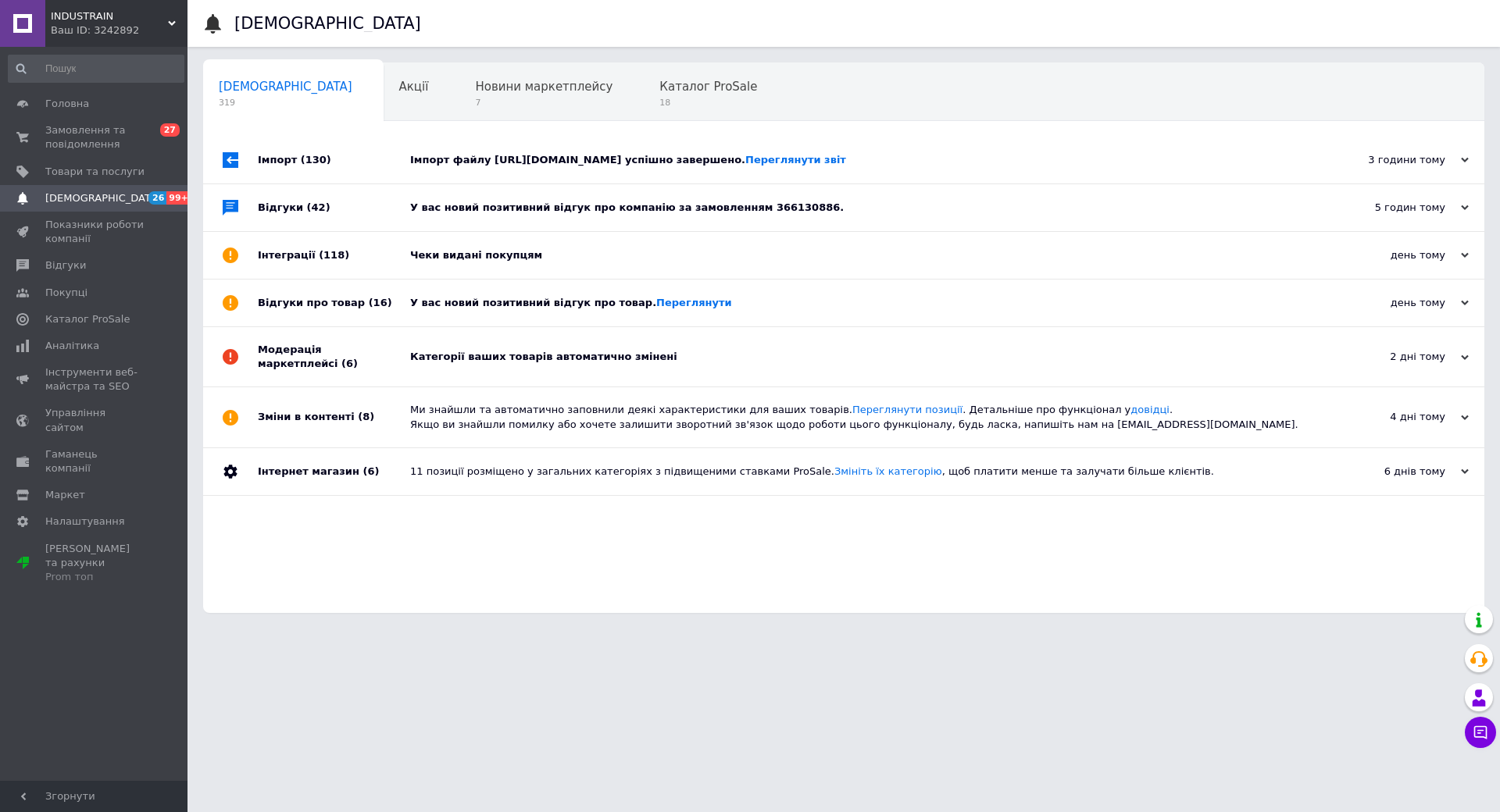
click at [533, 310] on div "У вас новий позитивний відгук про товар. Переглянути" at bounding box center [862, 302] width 903 height 14
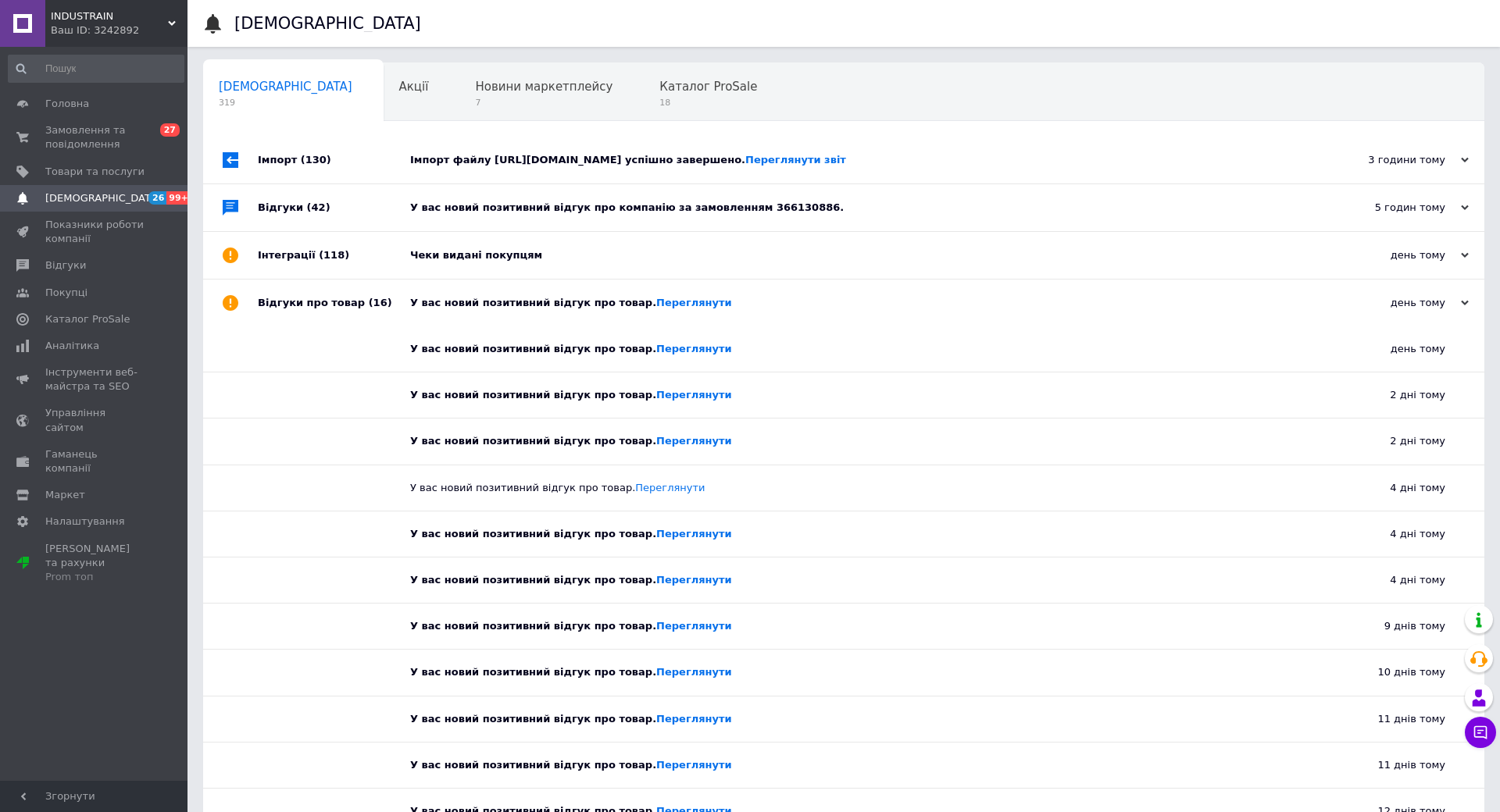
click at [372, 302] on div "Відгуки про товар (16)" at bounding box center [334, 303] width 152 height 47
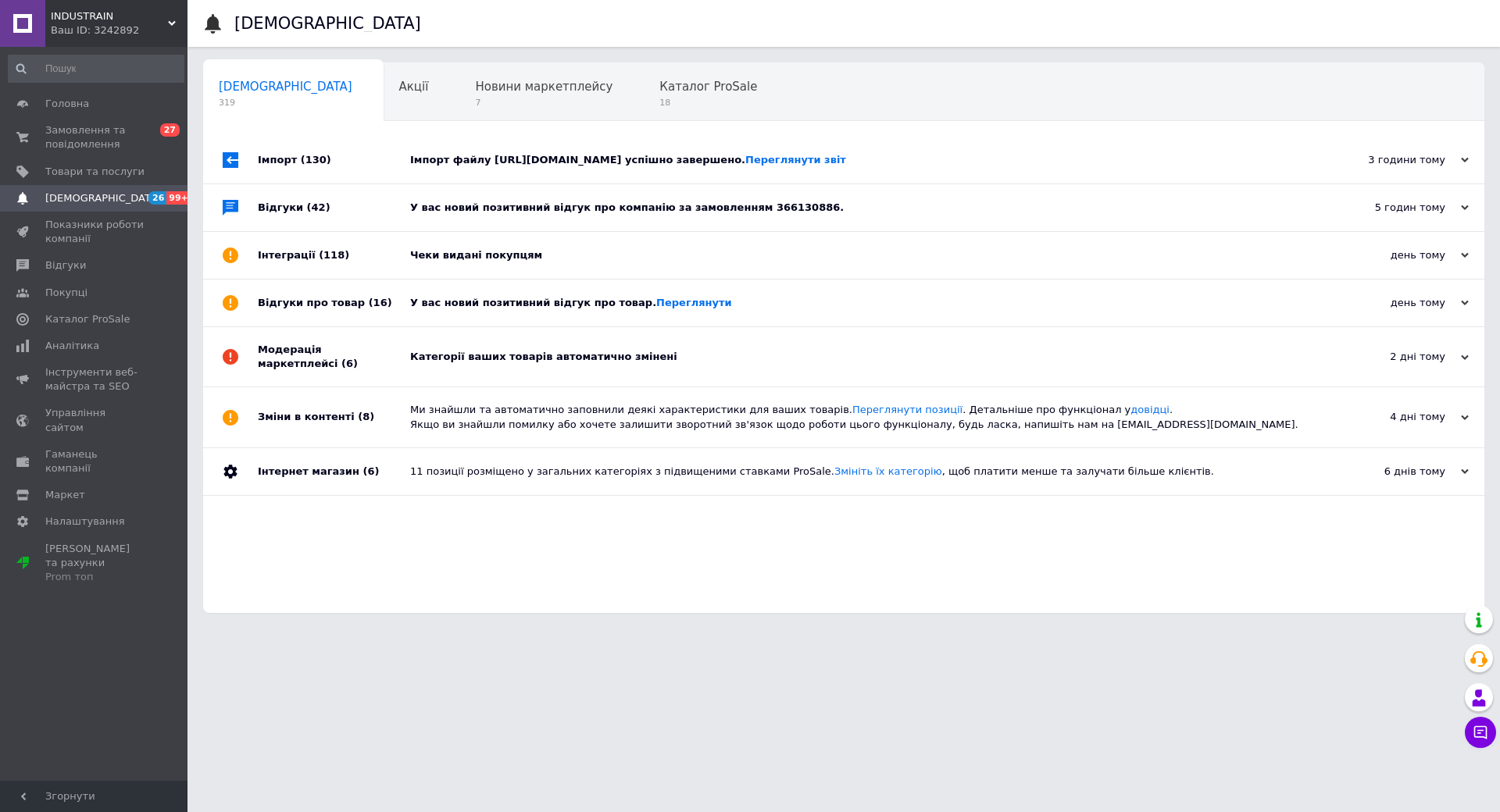
click at [432, 261] on div "Чеки видані покупцям" at bounding box center [862, 255] width 903 height 14
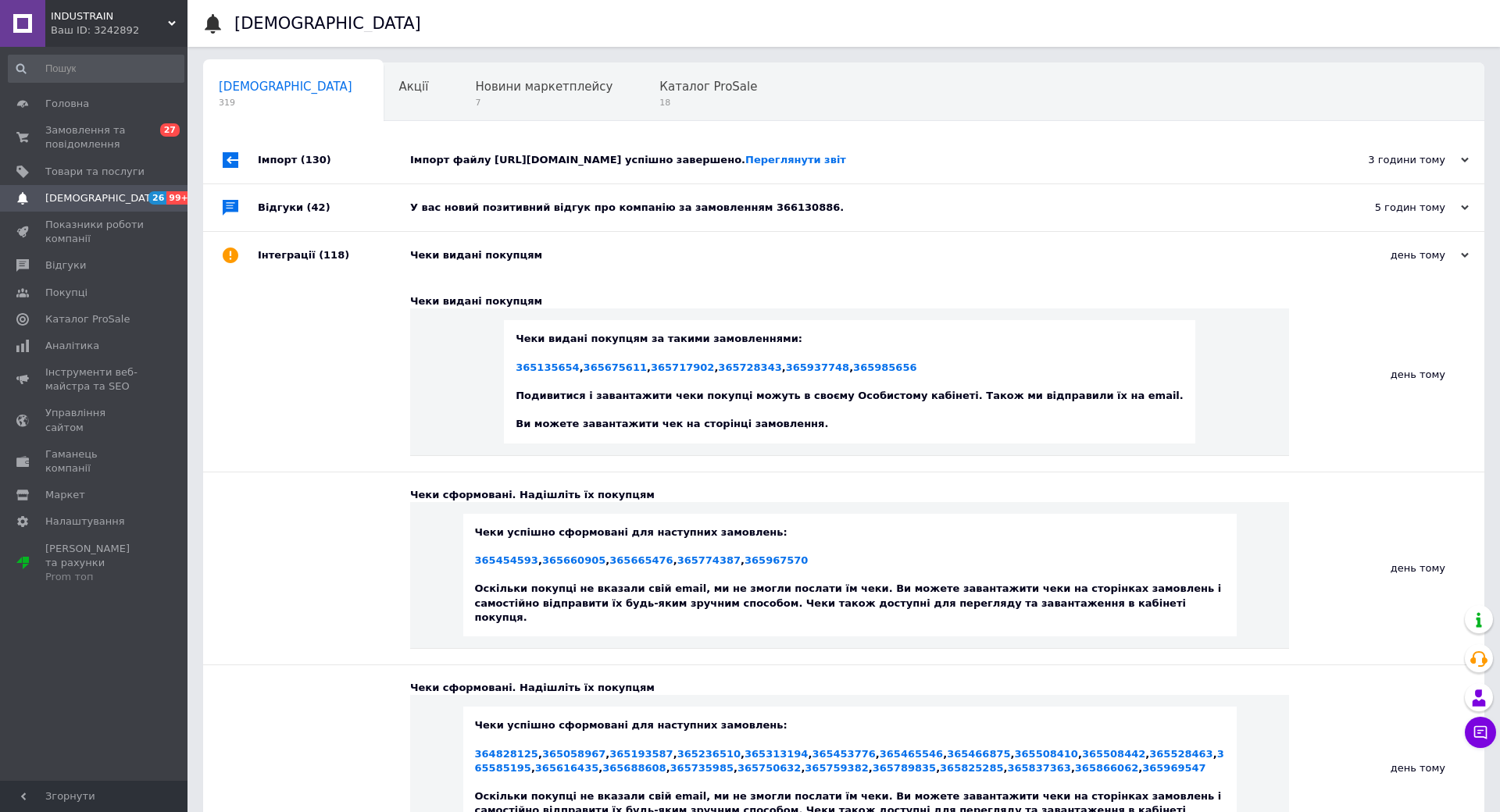
click at [432, 260] on div "Чеки видані покупцям" at bounding box center [862, 255] width 903 height 14
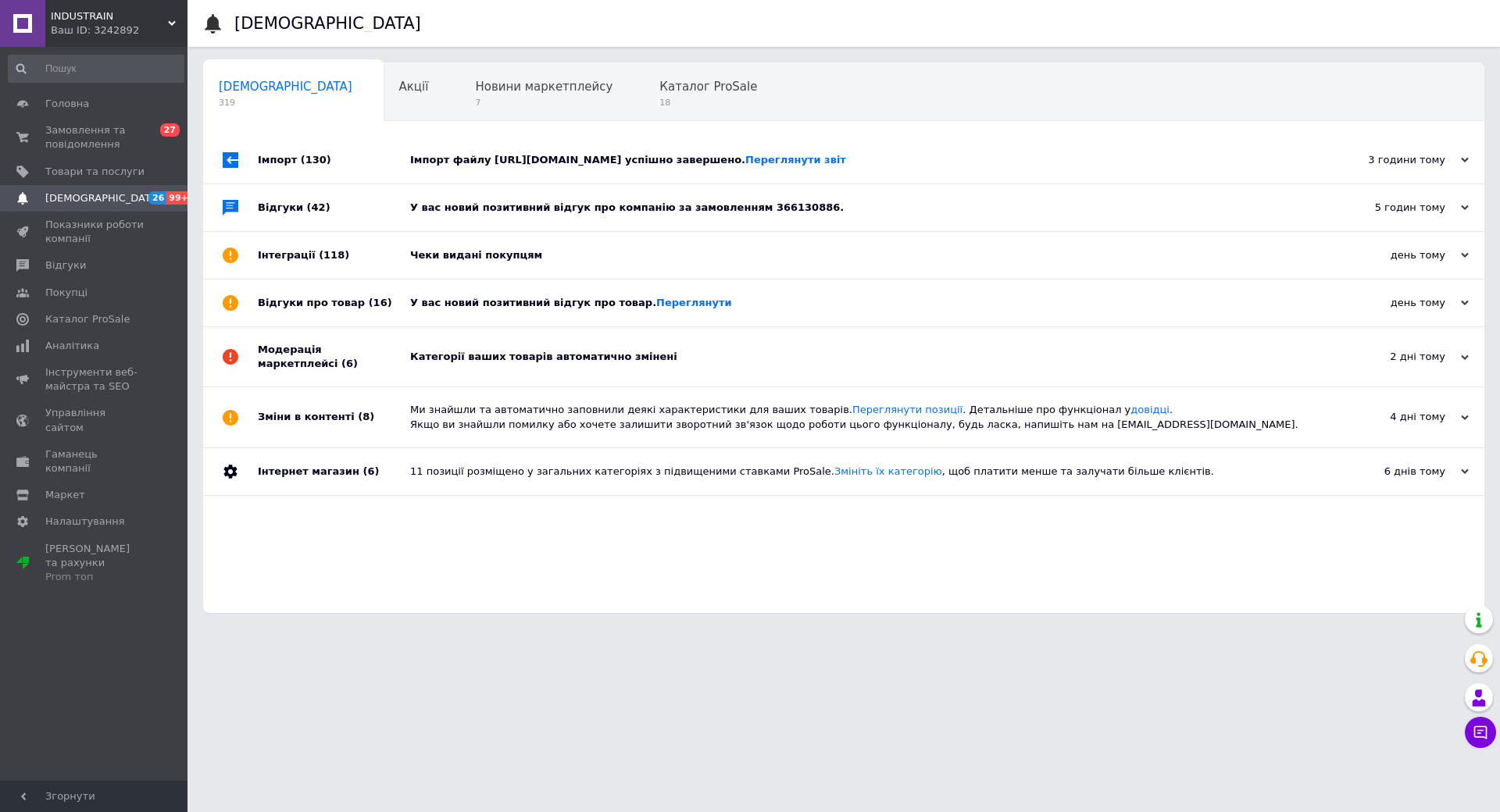
click at [463, 208] on div "У вас новий позитивний відгук про компанію за замовленням 366130886." at bounding box center [862, 207] width 903 height 14
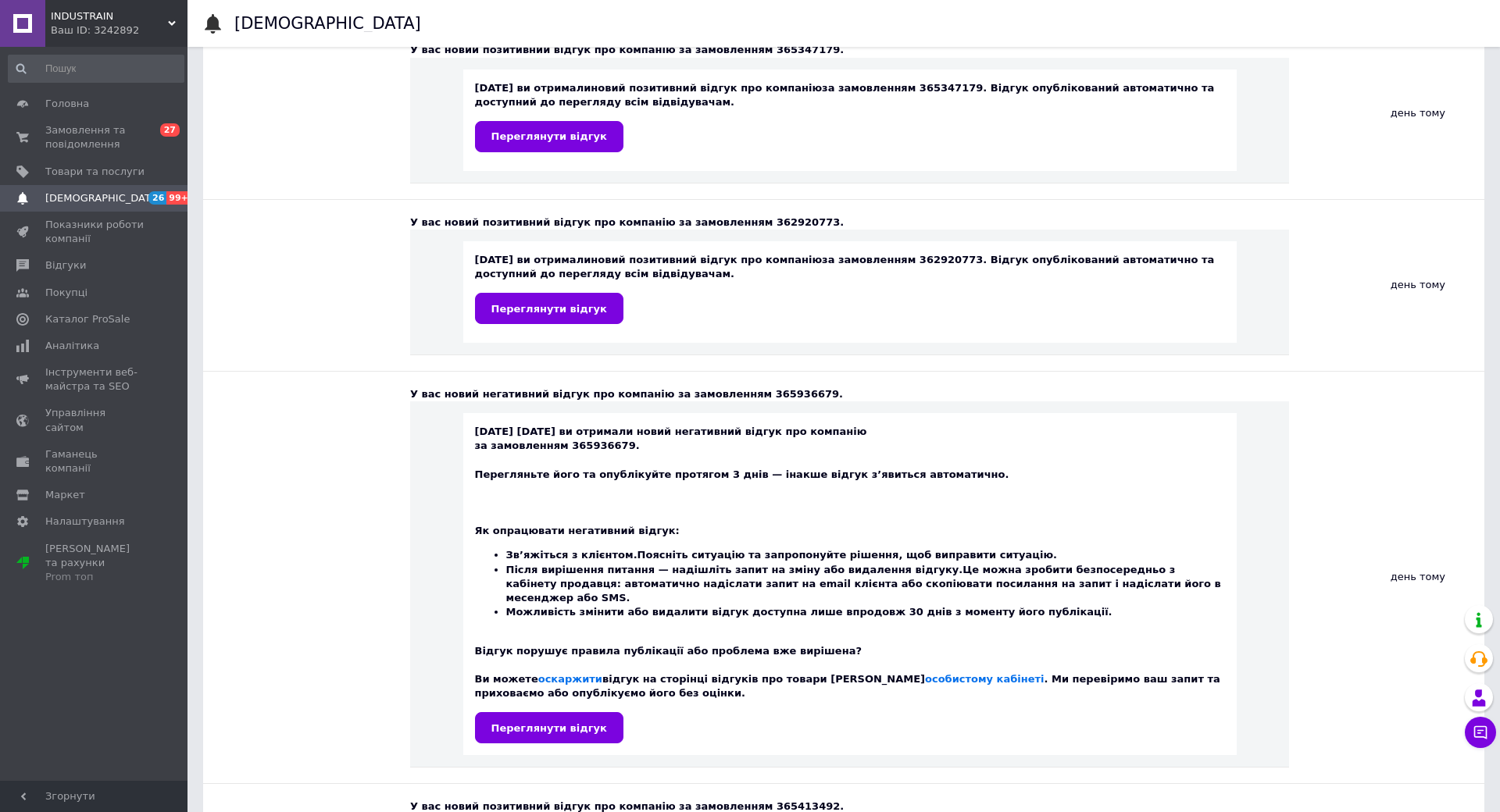
scroll to position [694, 0]
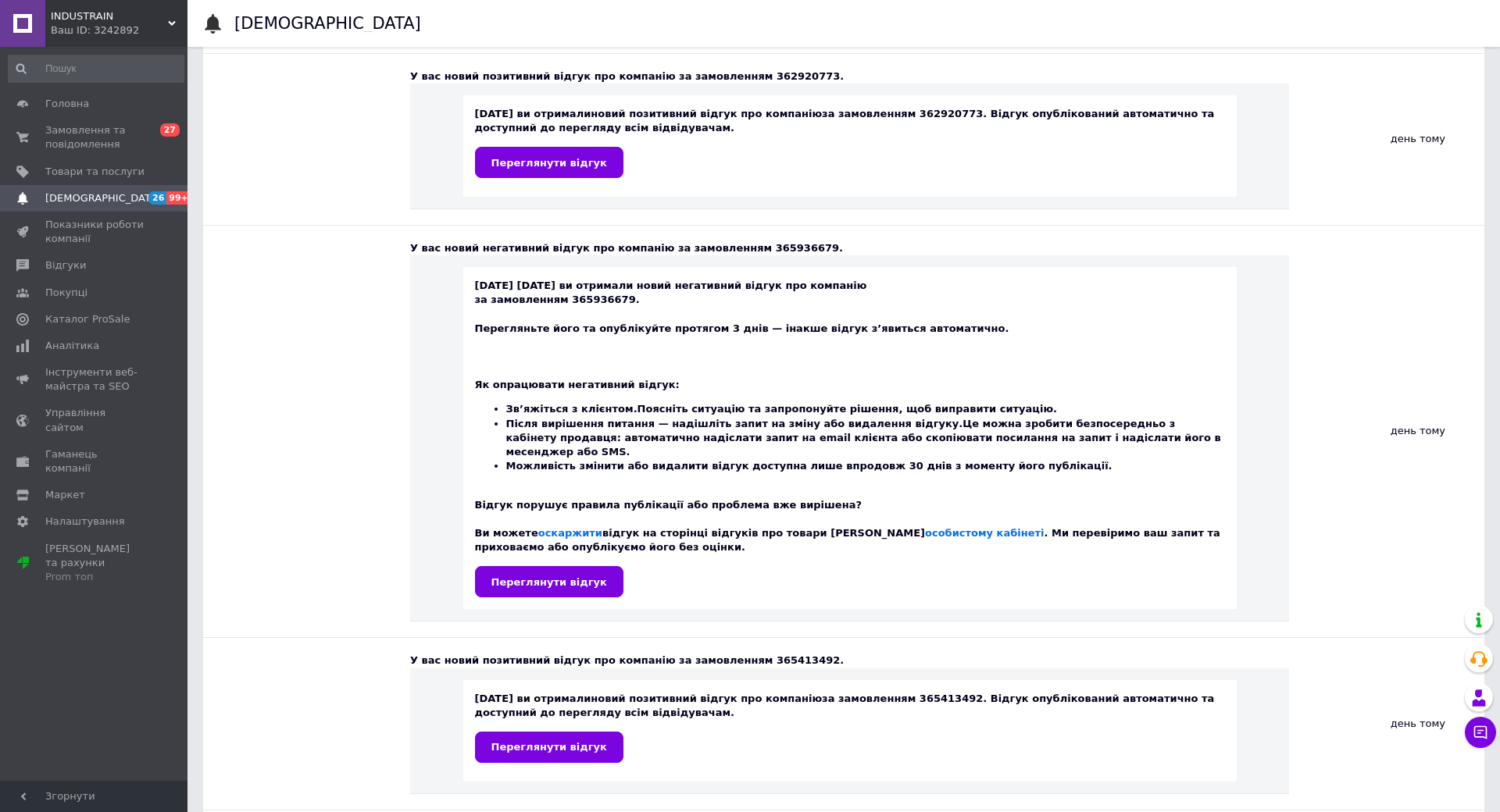
click at [743, 246] on div "У вас новий негативний відгук про компанію за замовленням 365936679." at bounding box center [850, 248] width 879 height 14
click at [744, 246] on div "У вас новий негативний відгук про компанію за замовленням 365936679." at bounding box center [850, 248] width 879 height 14
copy div "365936679"
click at [747, 242] on div "У вас новий негативний відгук про компанію за замовленням 365936679." at bounding box center [850, 248] width 879 height 14
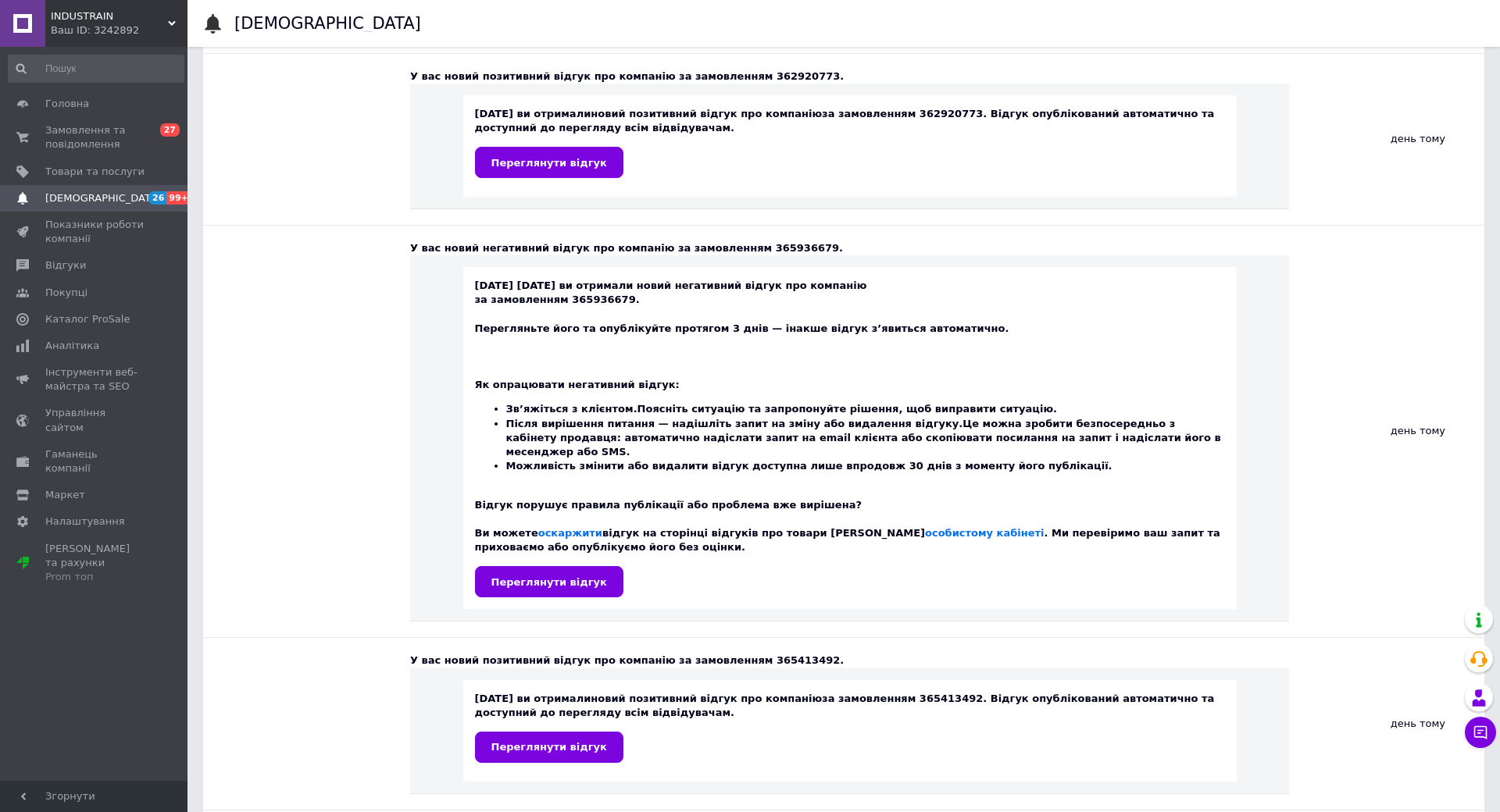
click at [750, 244] on div "У вас новий негативний відгук про компанію за замовленням 365936679." at bounding box center [850, 248] width 879 height 14
copy div "365936679"
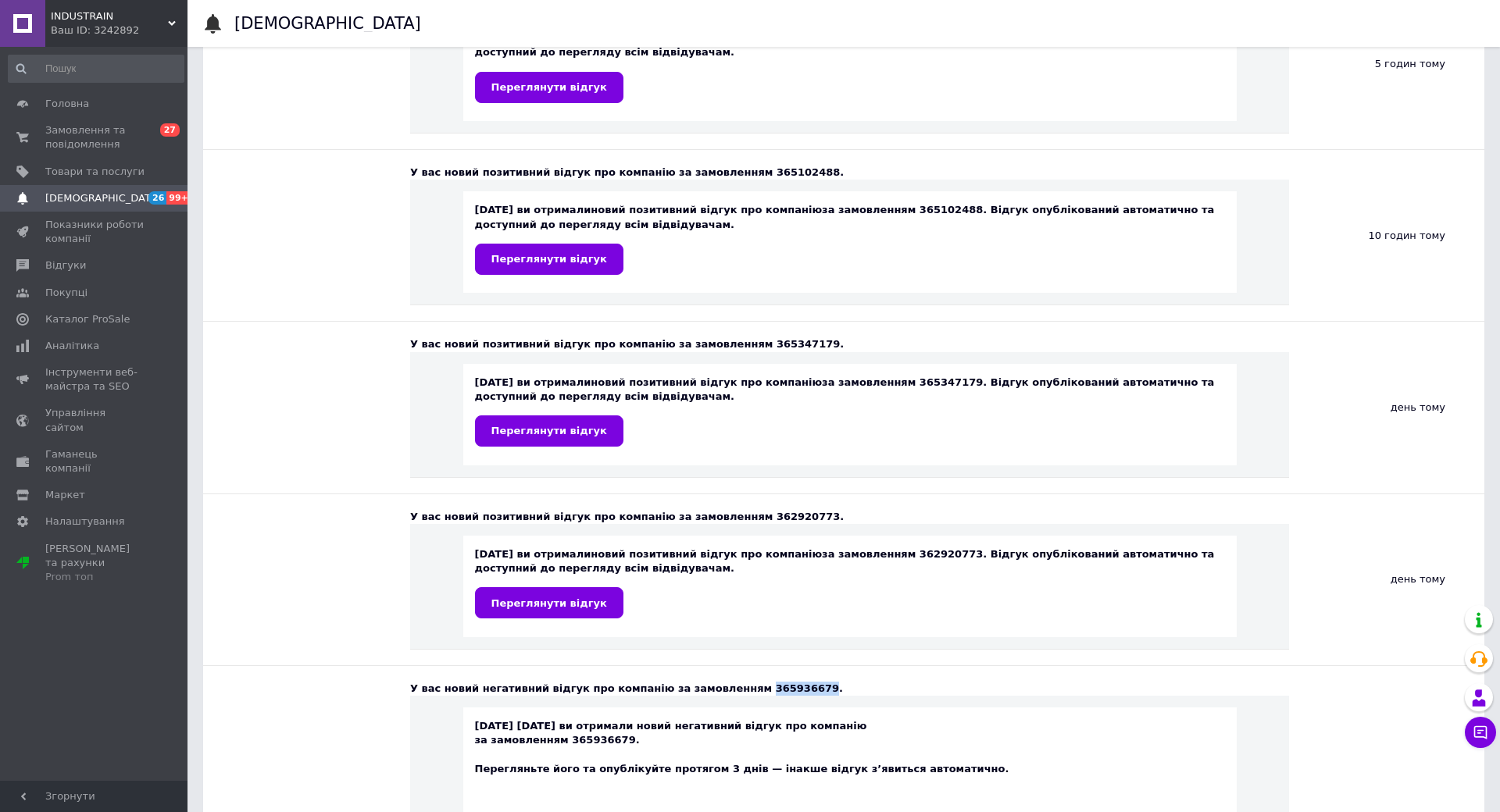
scroll to position [0, 0]
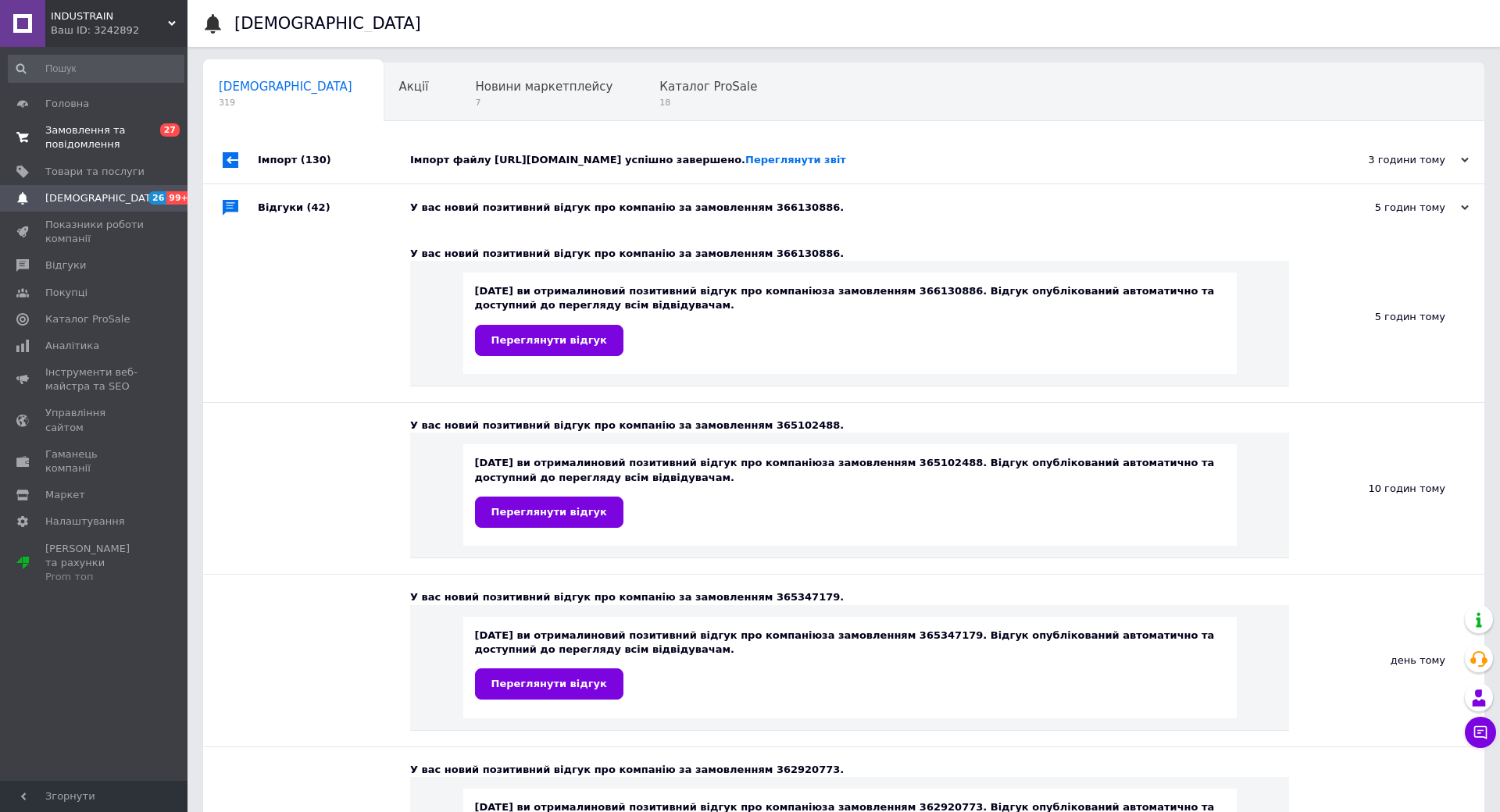
click at [91, 130] on span "Замовлення та повідомлення" at bounding box center [94, 137] width 99 height 28
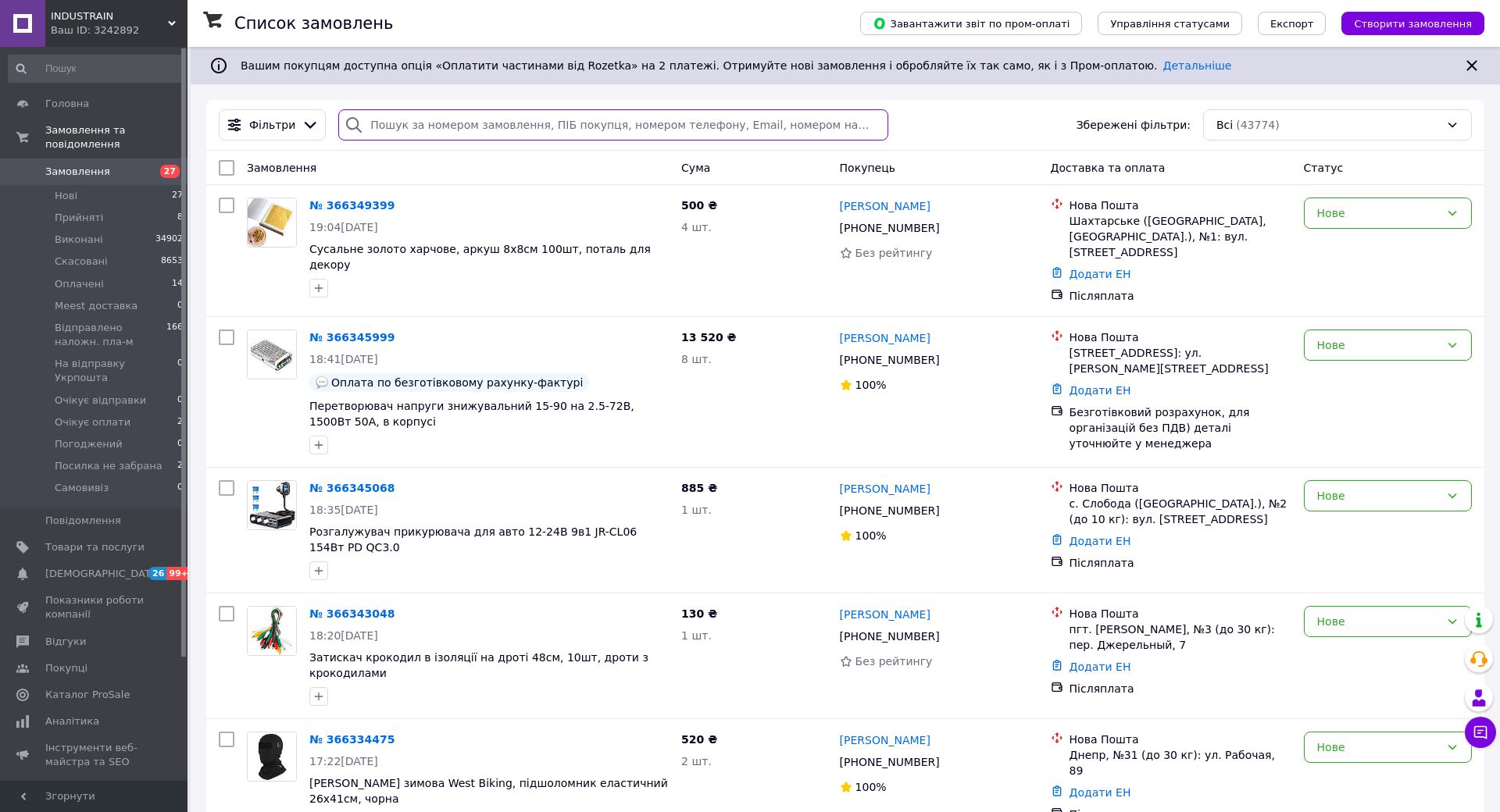
click at [472, 129] on input "search" at bounding box center [613, 125] width 550 height 31
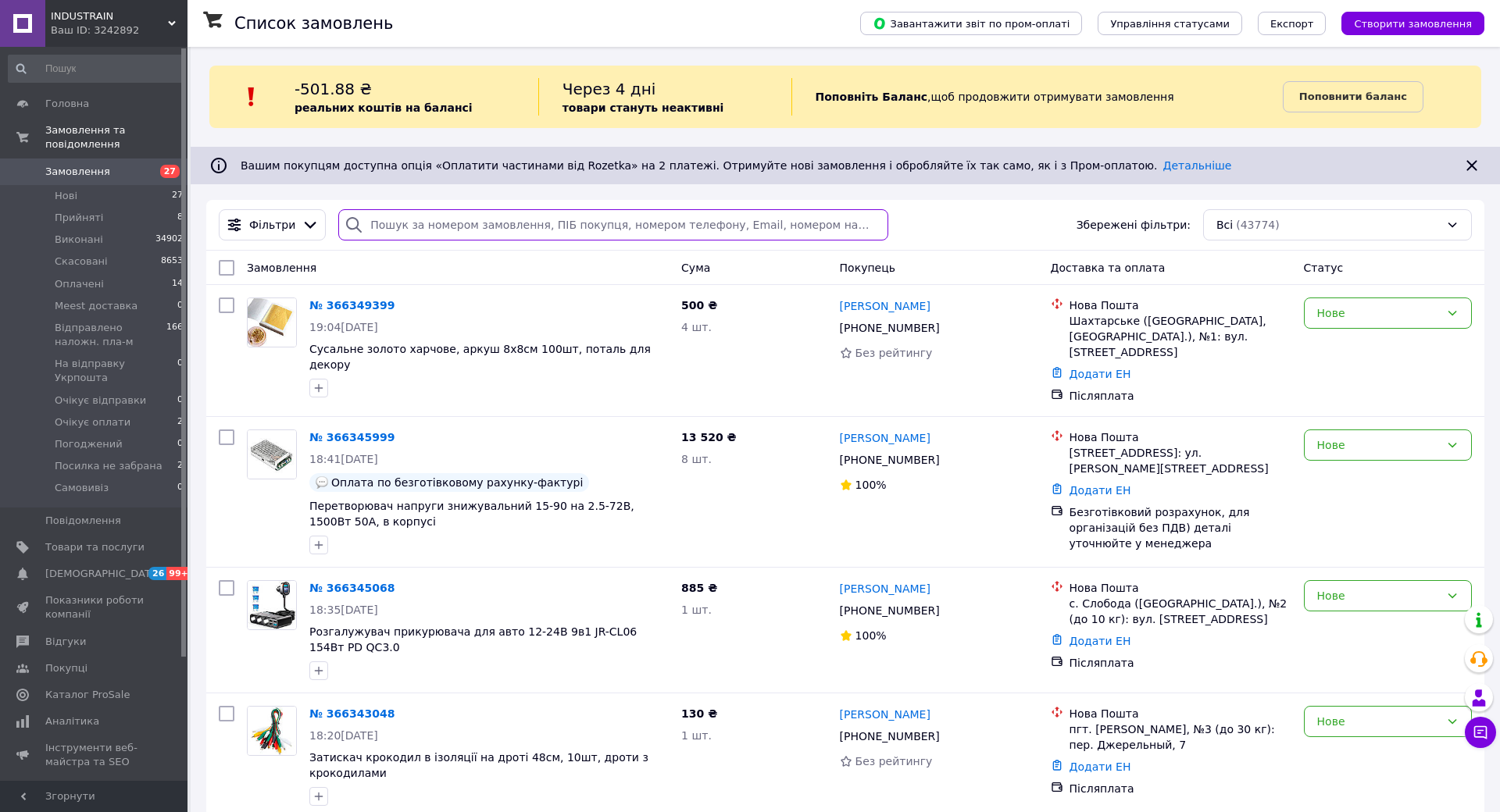
paste input "365936679"
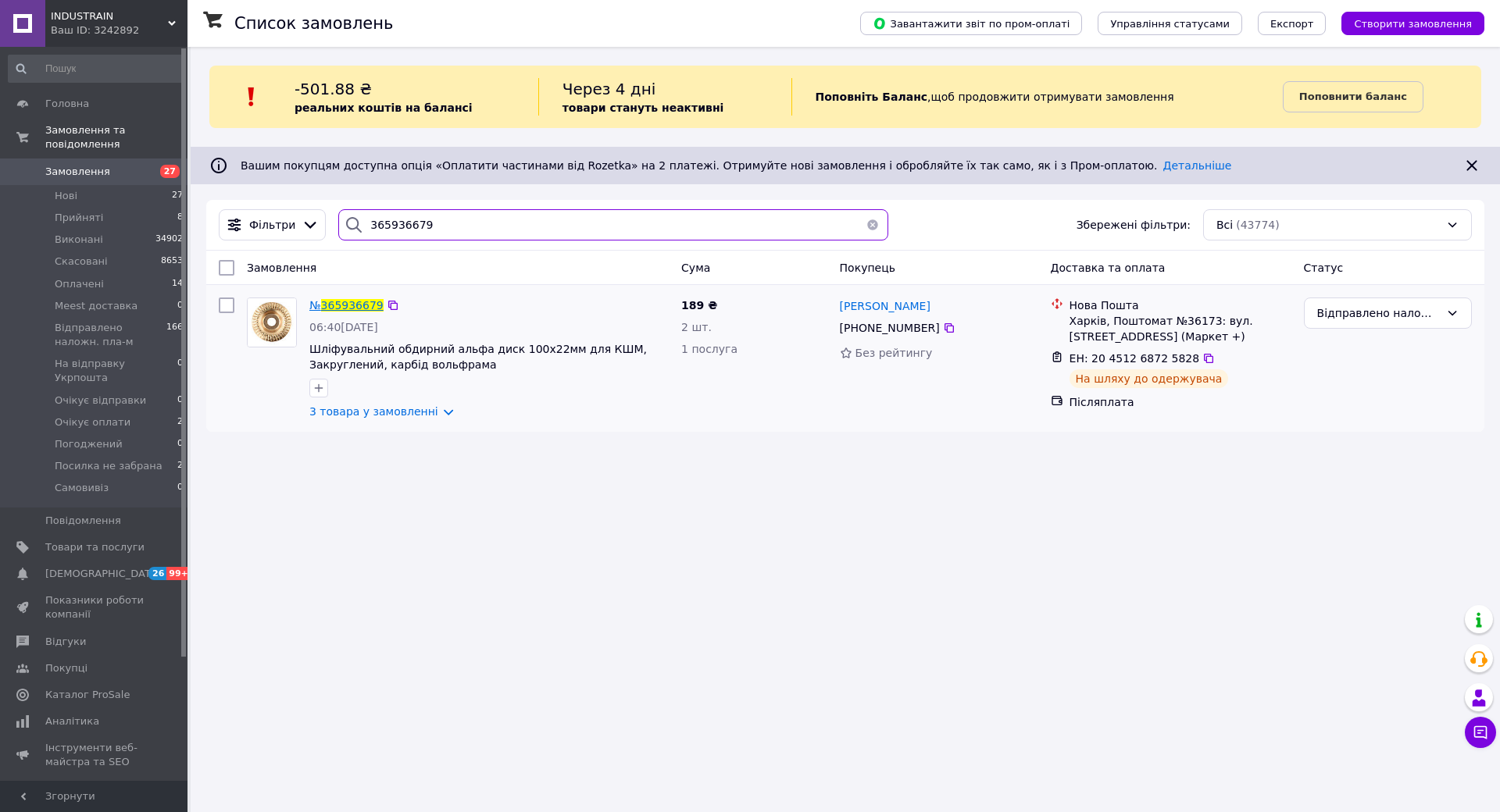
type input "365936679"
click at [358, 308] on span "365936679" at bounding box center [352, 305] width 63 height 13
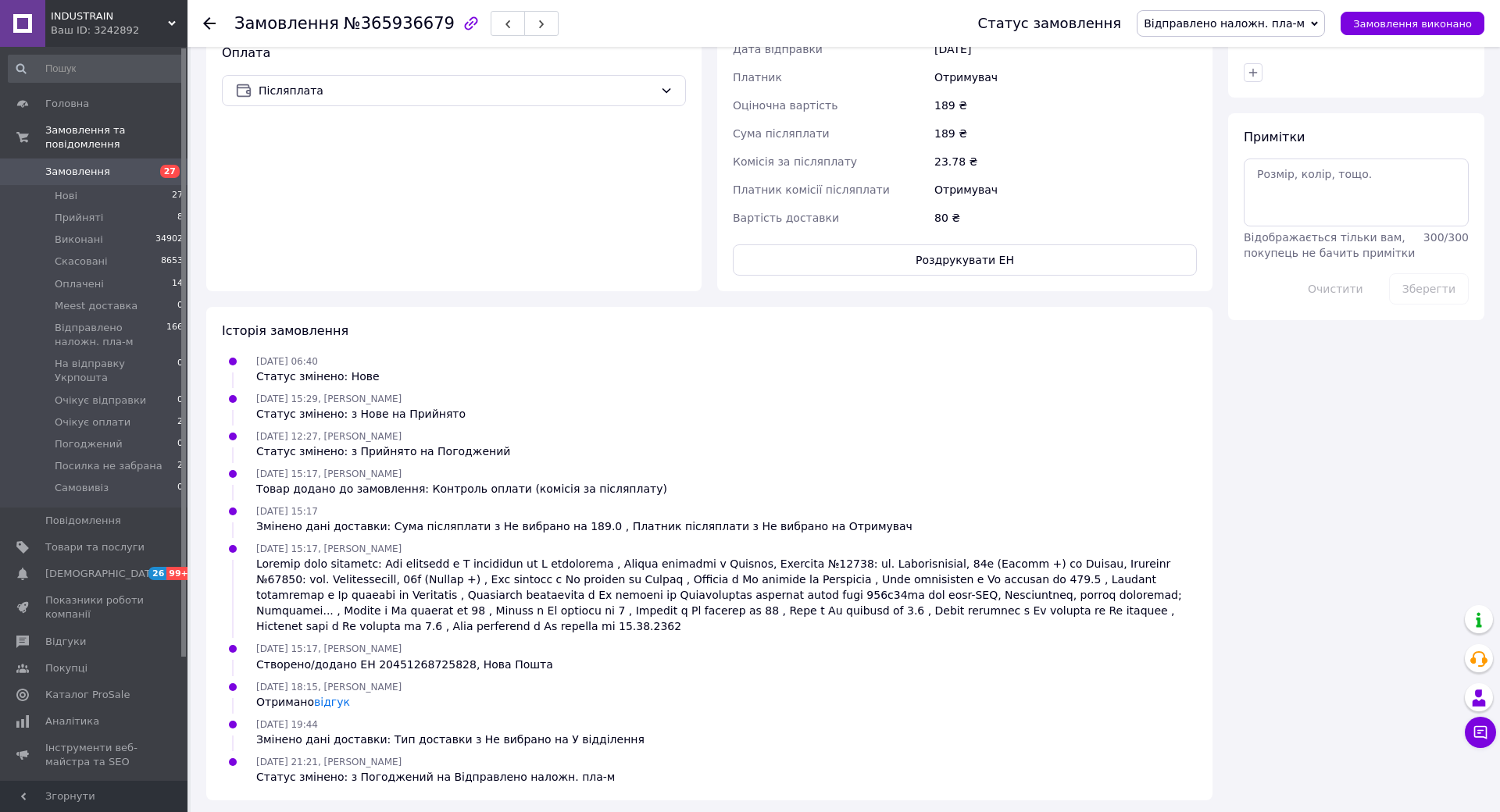
scroll to position [755, 0]
click at [331, 694] on link "відгук" at bounding box center [332, 701] width 36 height 13
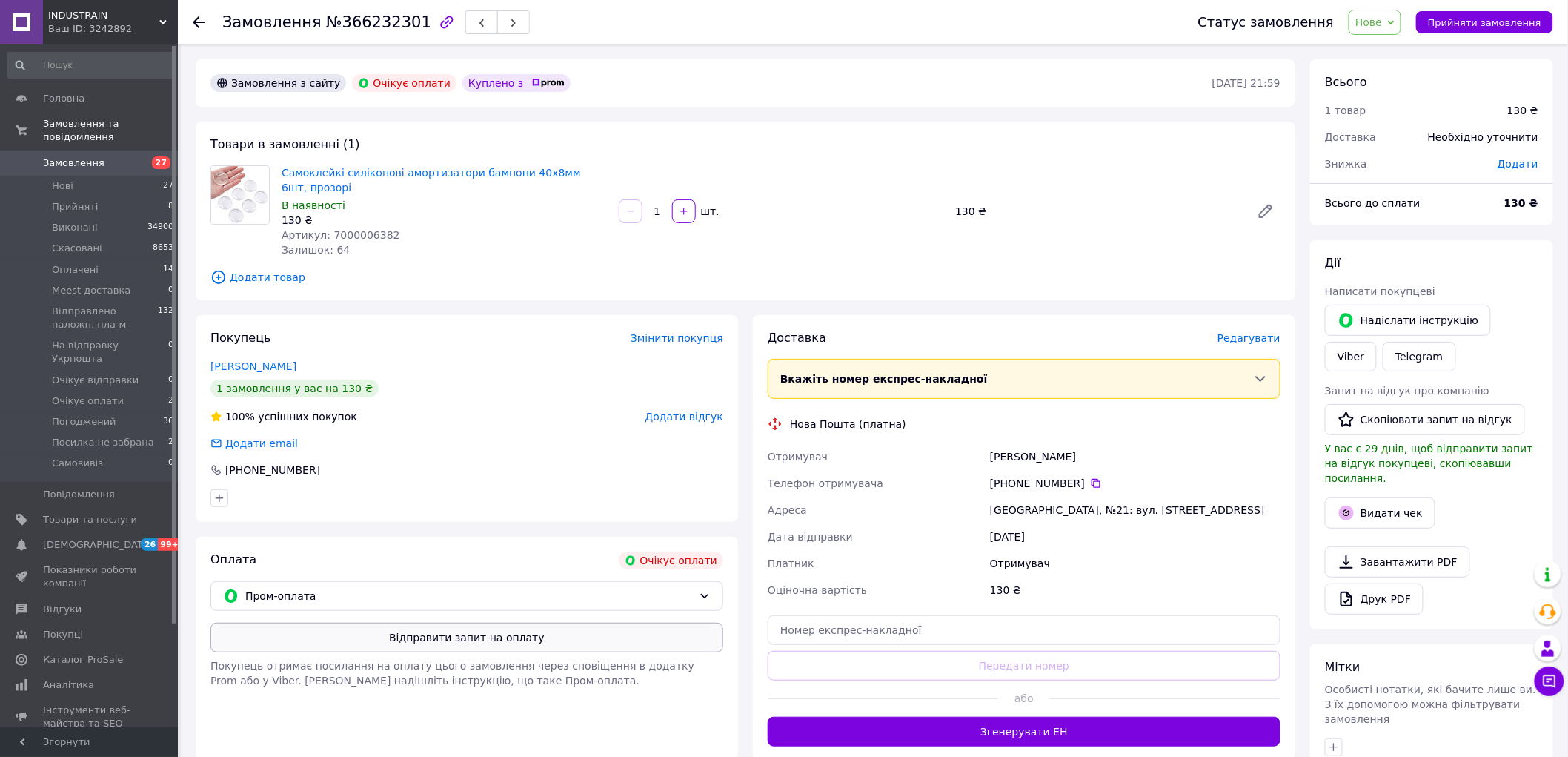
click at [497, 643] on button "Відправити запит на оплату" at bounding box center [466, 637] width 513 height 30
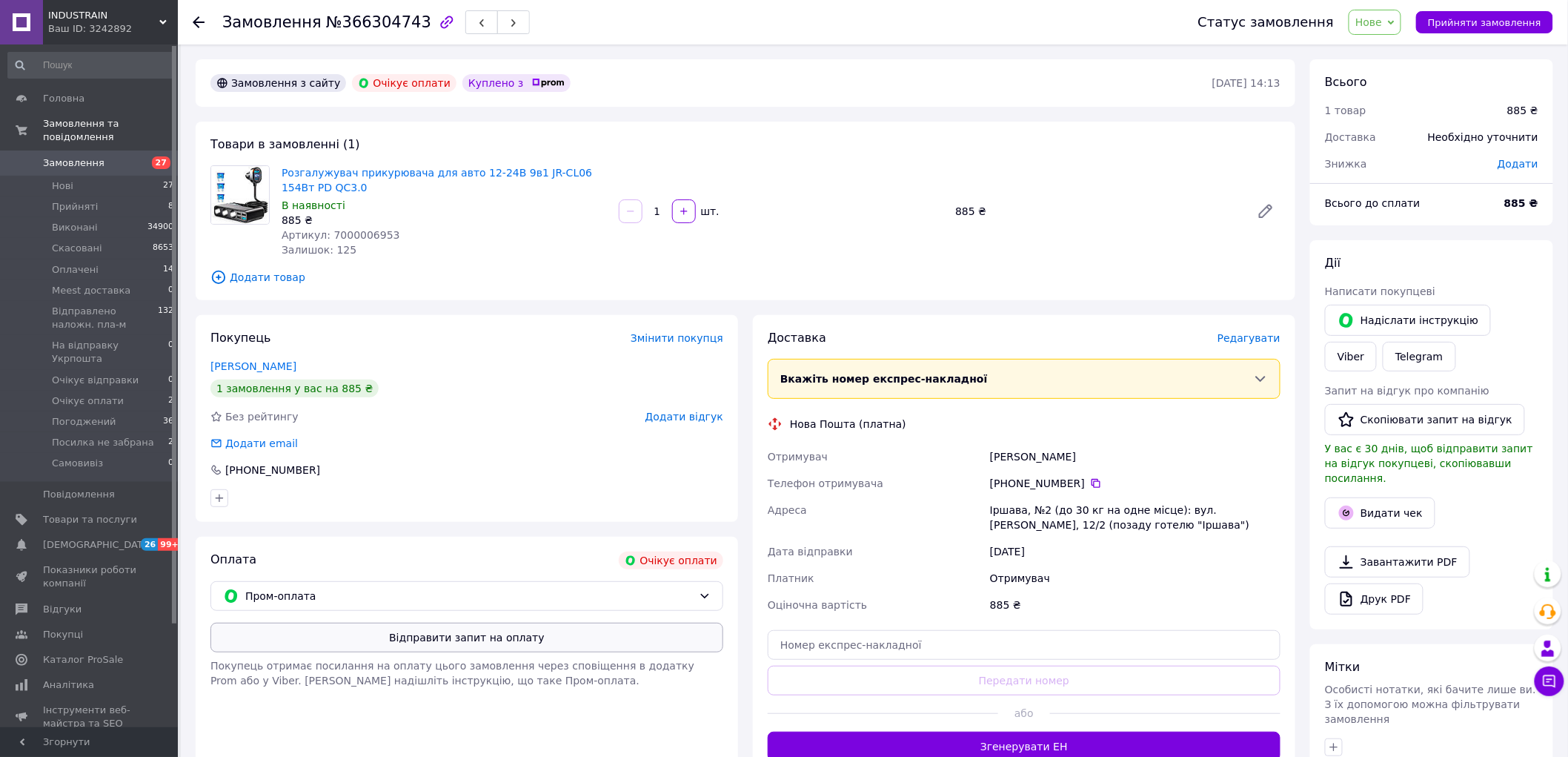
click at [456, 639] on button "Відправити запит на оплату" at bounding box center [466, 637] width 513 height 30
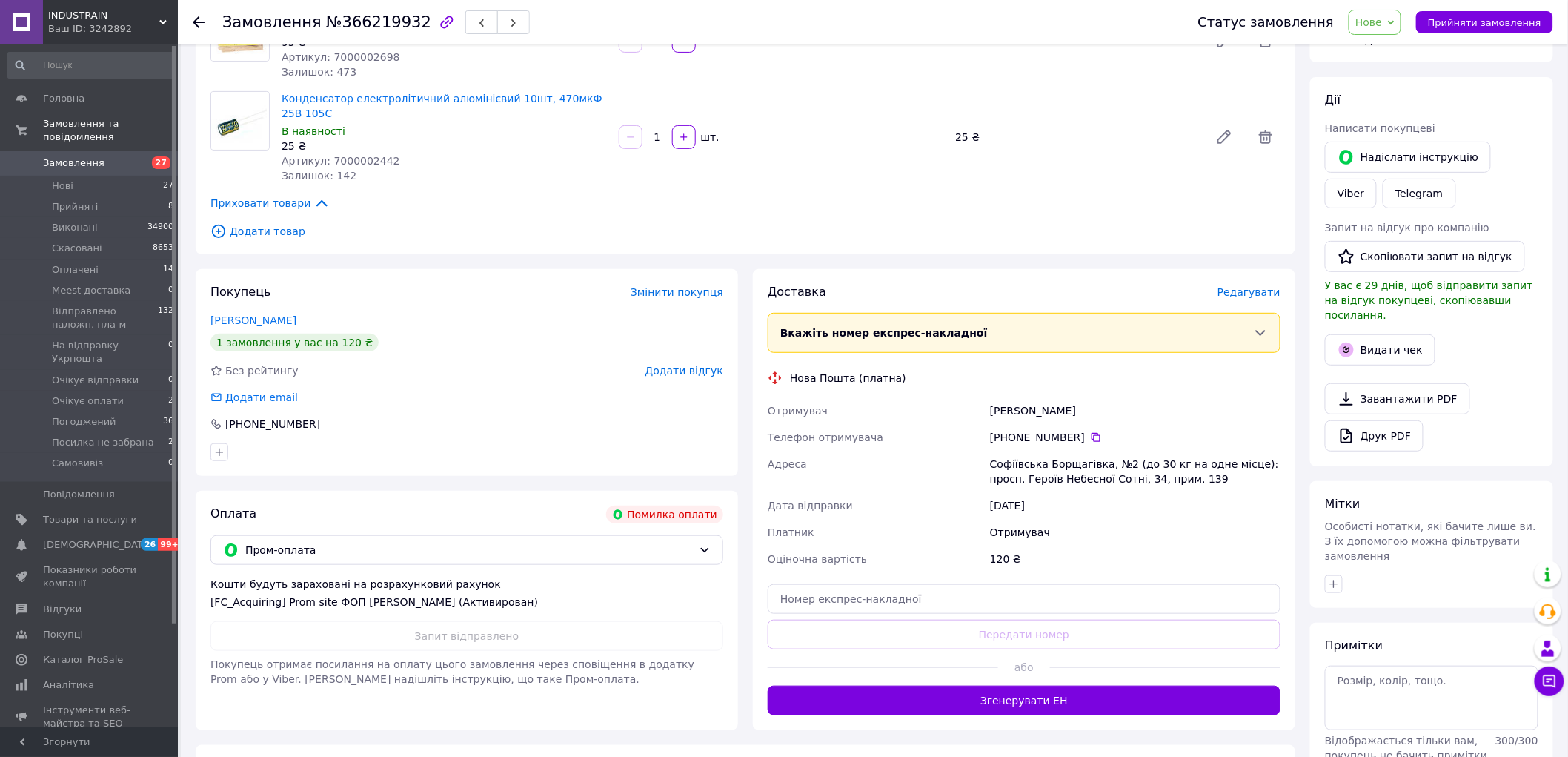
scroll to position [164, 0]
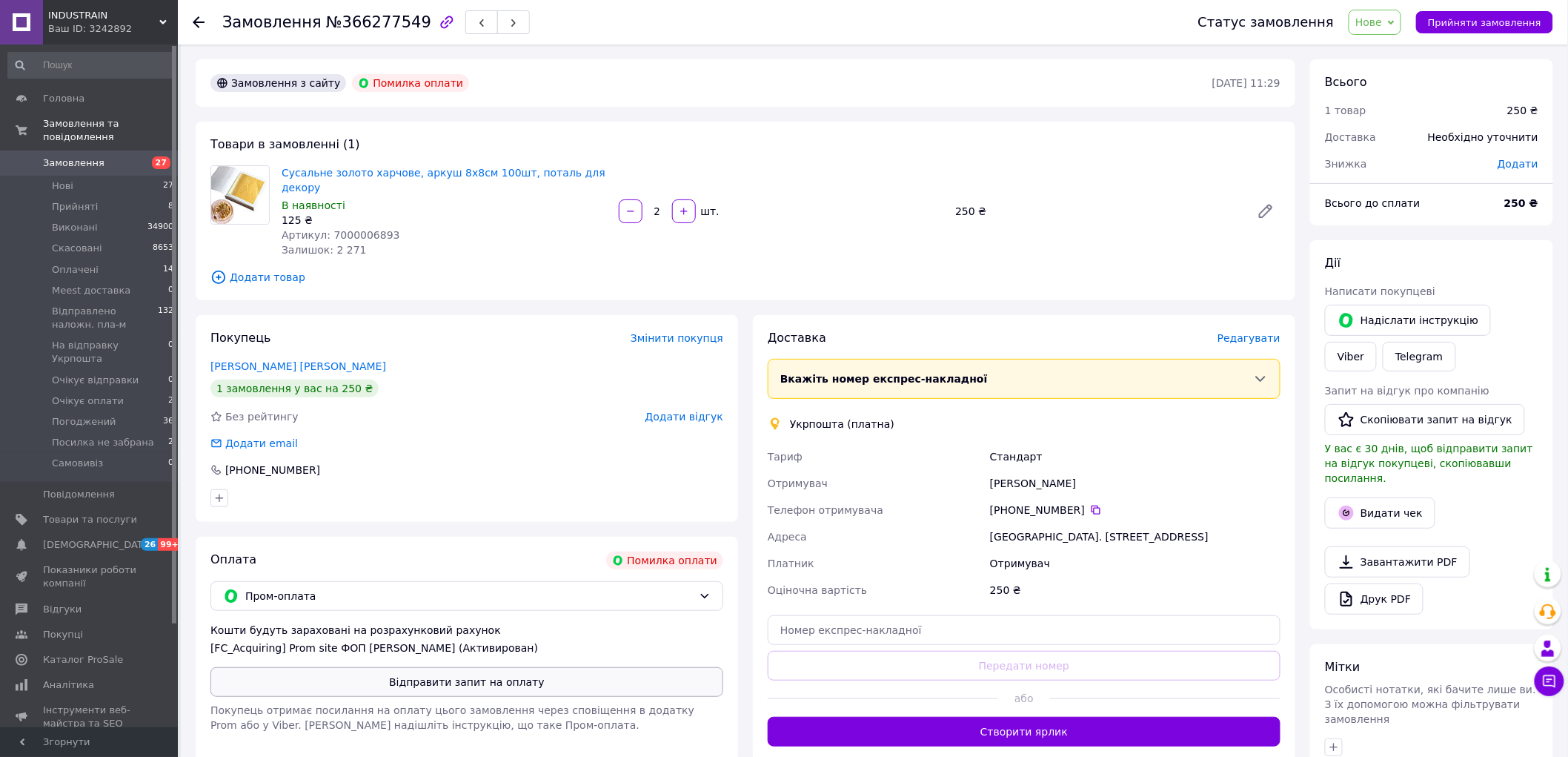
click at [498, 670] on button "Відправити запит на оплату" at bounding box center [466, 681] width 513 height 30
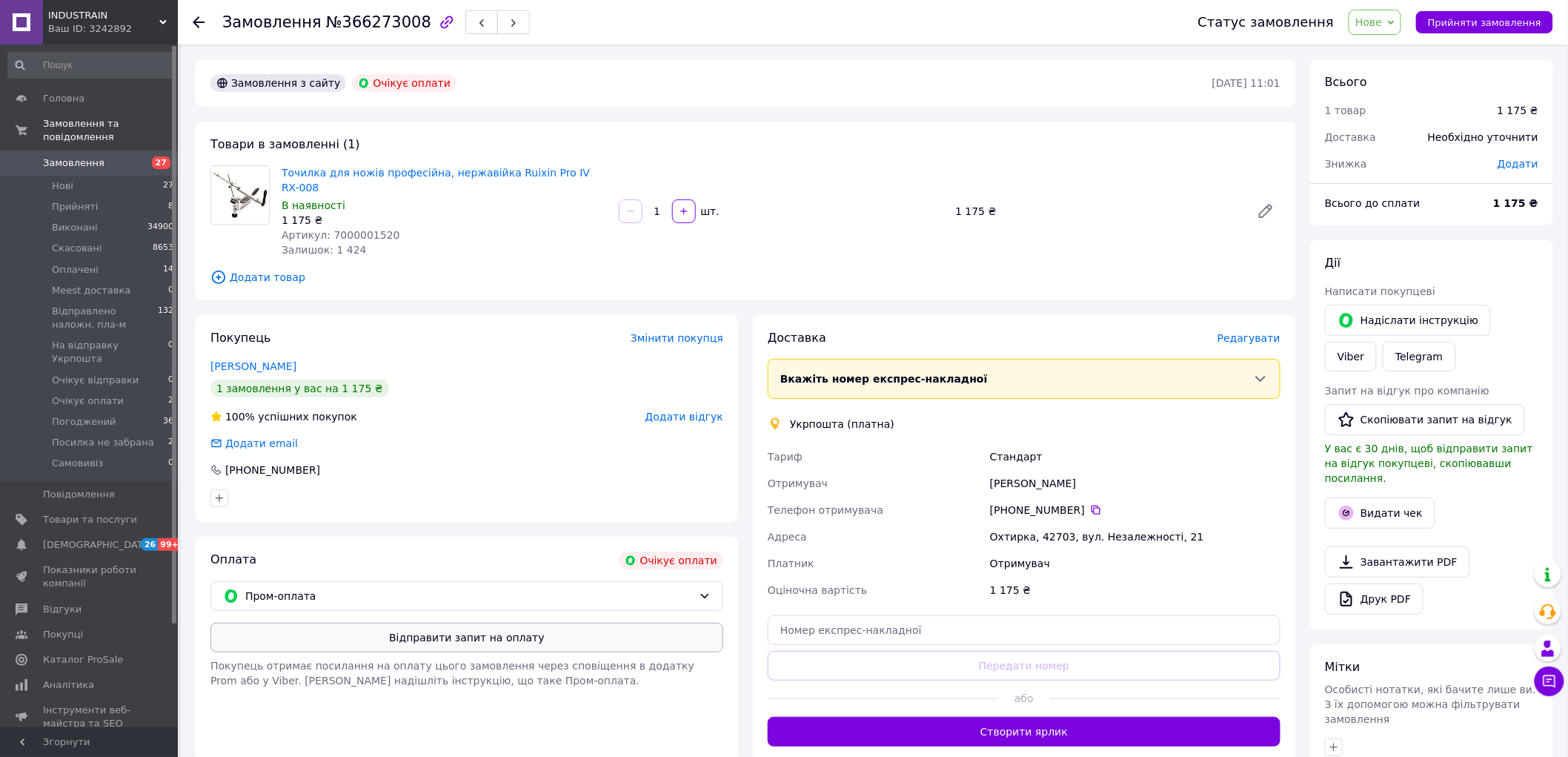
click at [482, 625] on button "Відправити запит на оплату" at bounding box center [466, 637] width 513 height 30
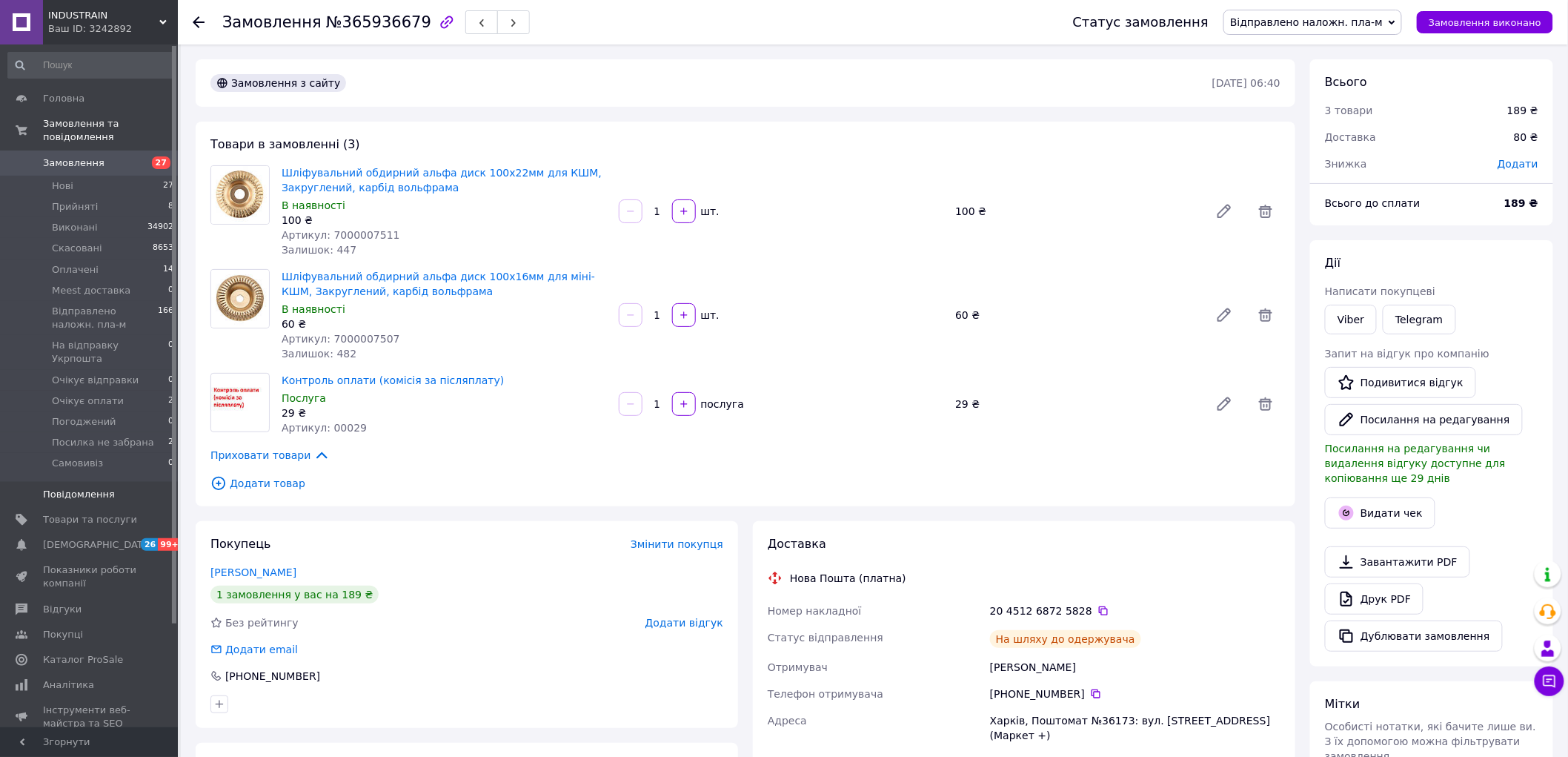
click at [75, 488] on span "Повідомлення" at bounding box center [79, 494] width 72 height 13
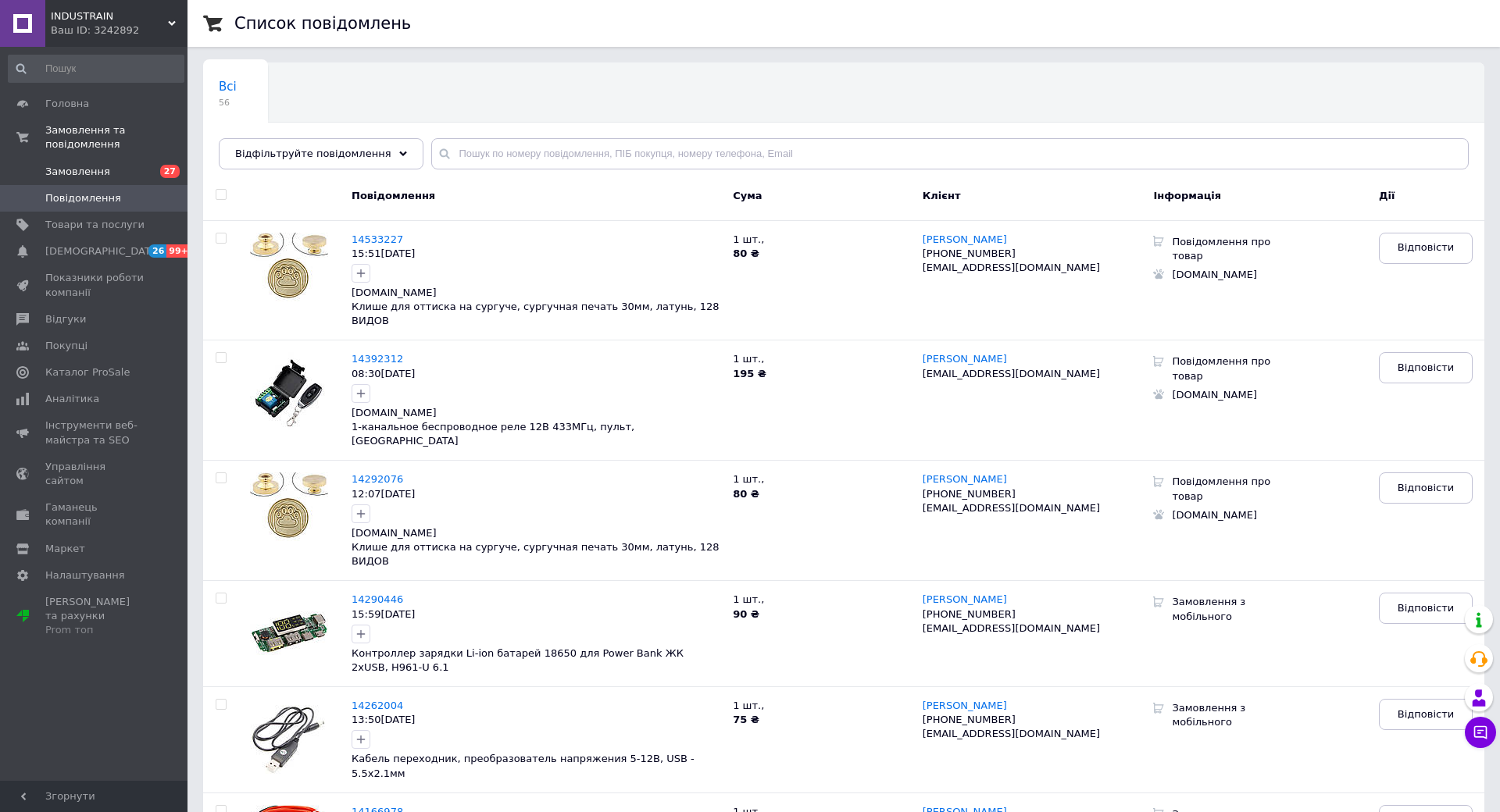
click at [81, 165] on link "Замовлення 27" at bounding box center [96, 172] width 192 height 27
